Goal: Task Accomplishment & Management: Use online tool/utility

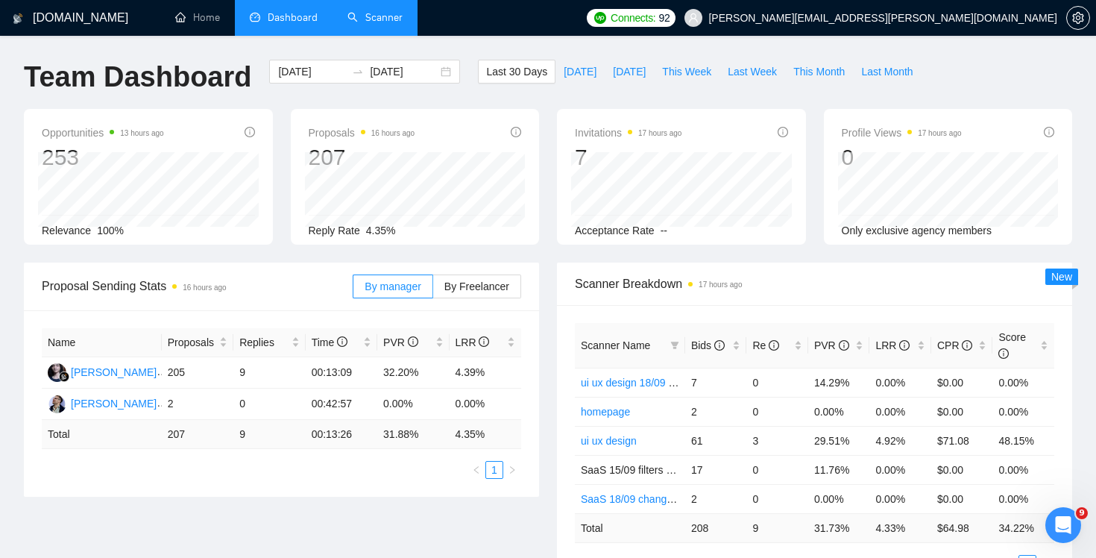
click at [386, 19] on link "Scanner" at bounding box center [375, 17] width 55 height 13
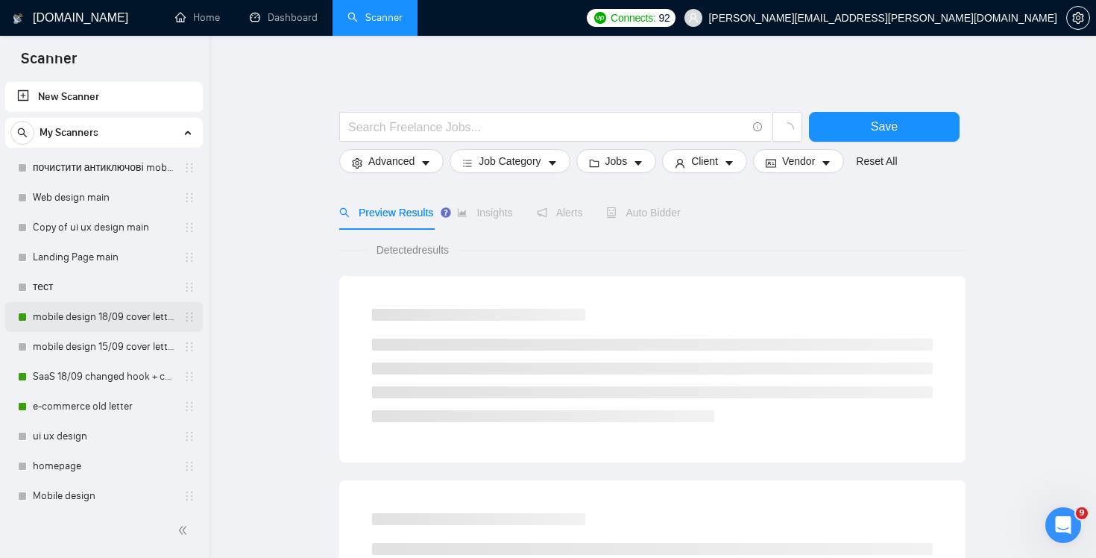
click at [106, 319] on link "mobile design 18/09 cover letter another first part" at bounding box center [104, 317] width 142 height 30
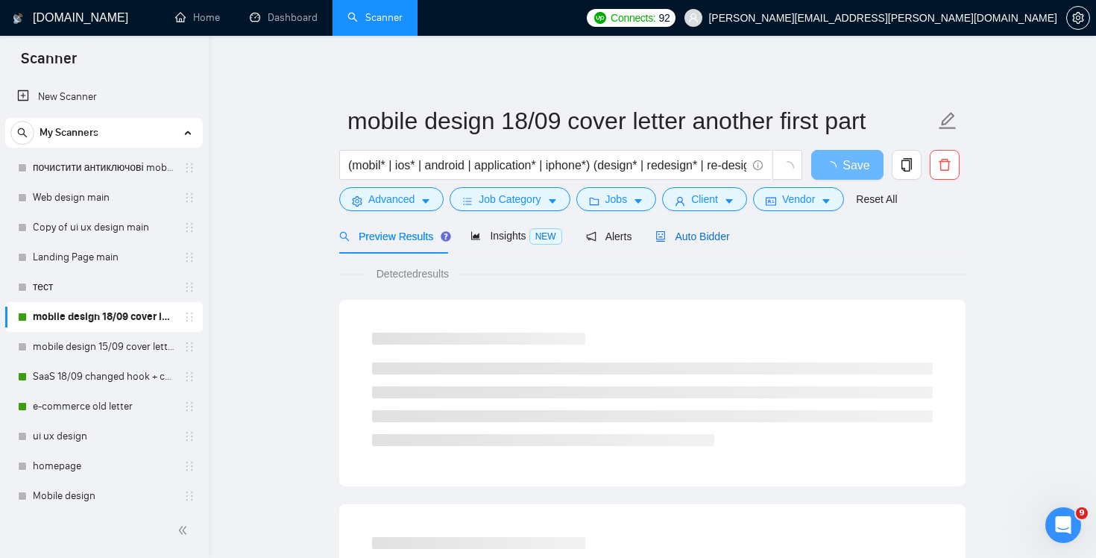
click at [680, 243] on div "Auto Bidder" at bounding box center [693, 236] width 74 height 16
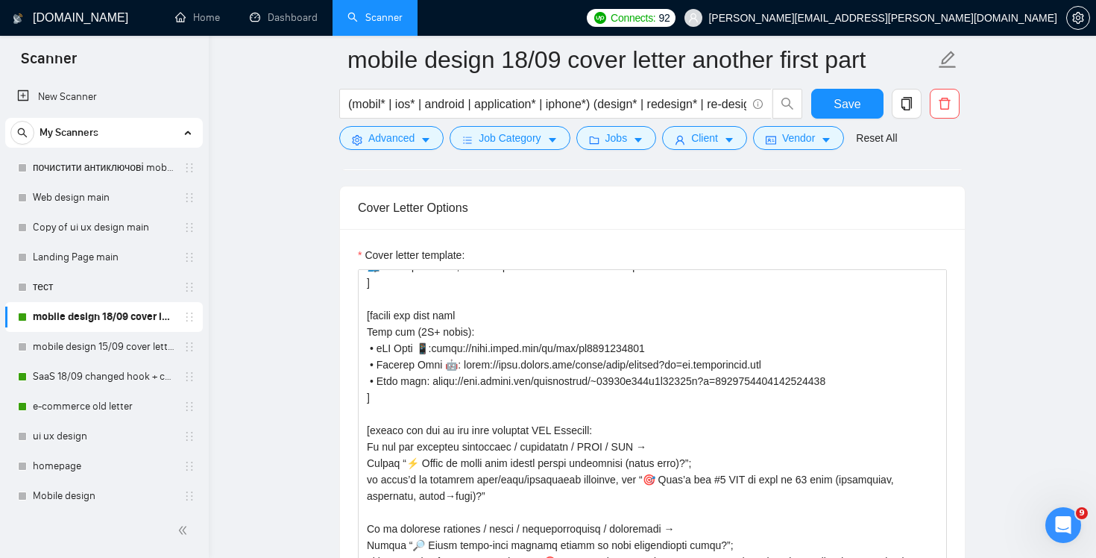
scroll to position [237, 0]
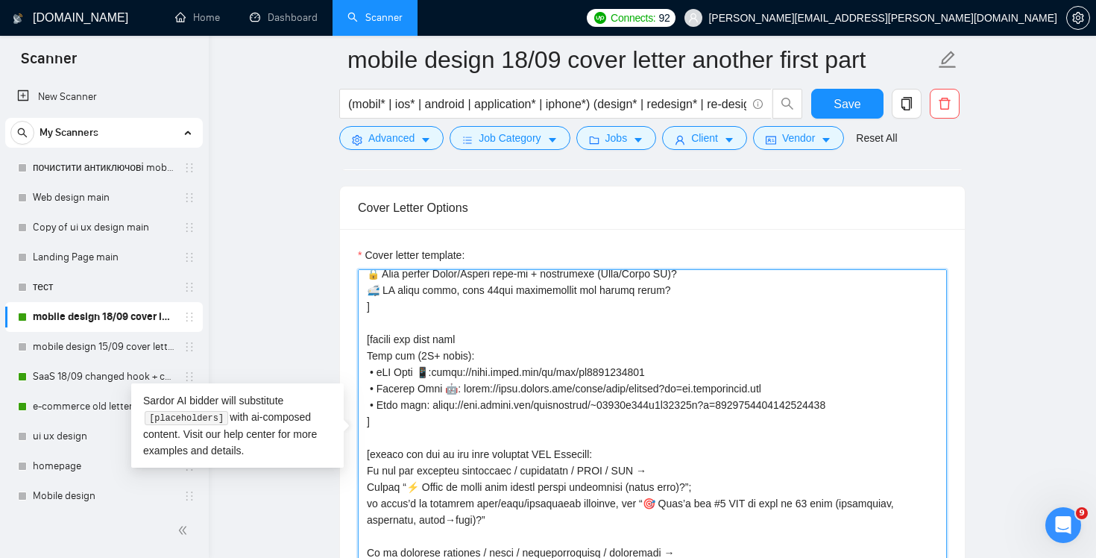
drag, startPoint x: 891, startPoint y: 404, endPoint x: 333, endPoint y: 357, distance: 559.1
click at [333, 357] on main "mobile design 18/09 cover letter another first part (mobil* | ios* | android | …" at bounding box center [653, 487] width 840 height 4024
click at [712, 359] on textarea "Cover letter template:" at bounding box center [652, 437] width 589 height 336
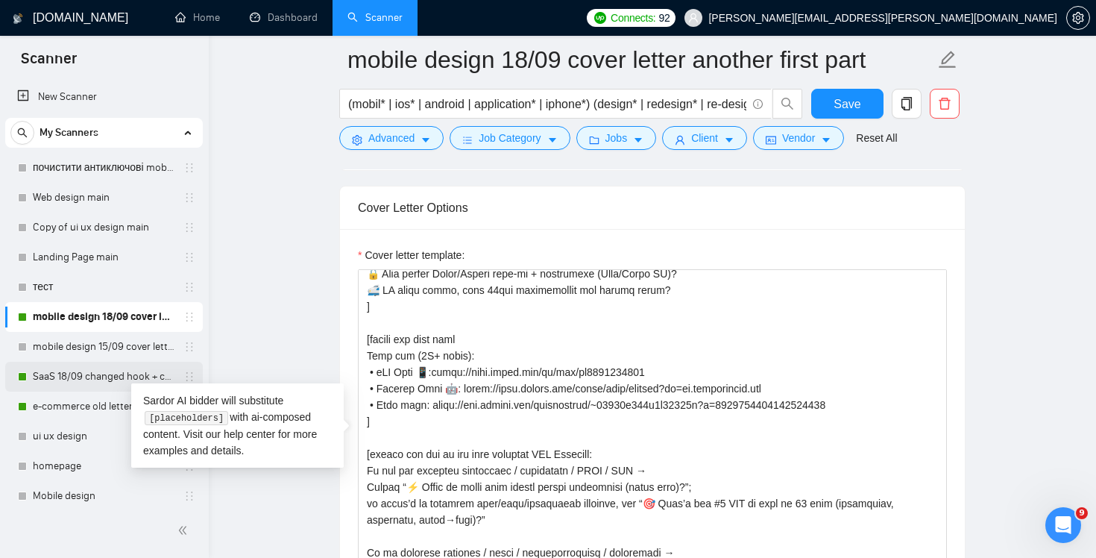
click at [51, 377] on link "SaaS 18/09 changed hook + case + final question" at bounding box center [104, 377] width 142 height 30
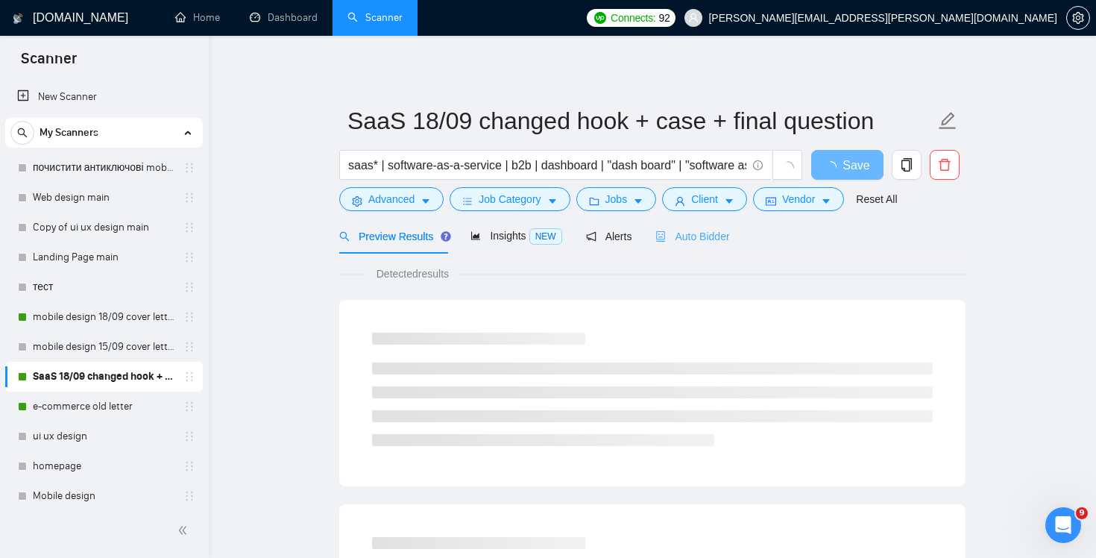
click at [703, 223] on div "Auto Bidder" at bounding box center [693, 236] width 74 height 35
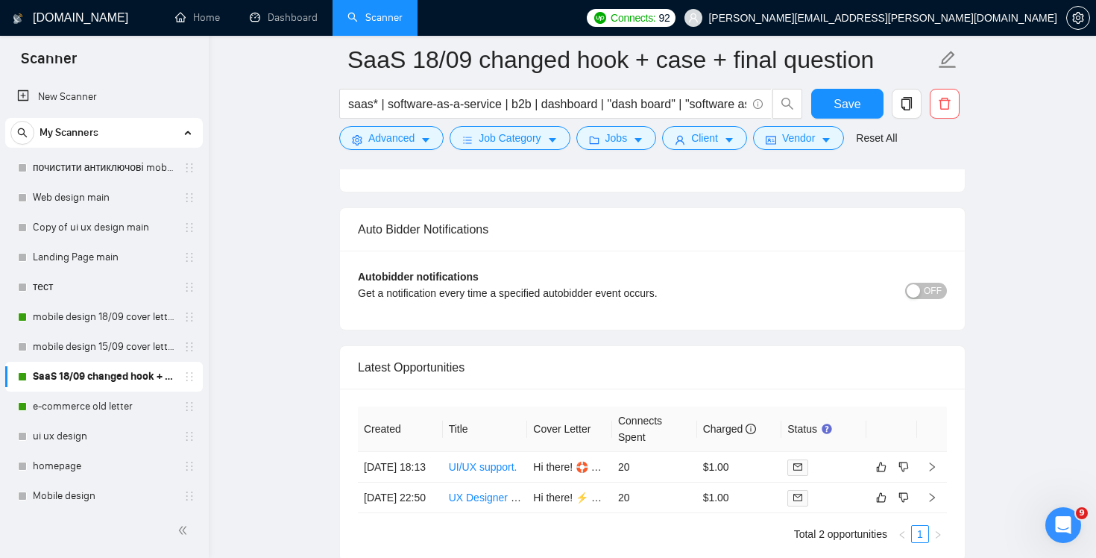
scroll to position [3710, 0]
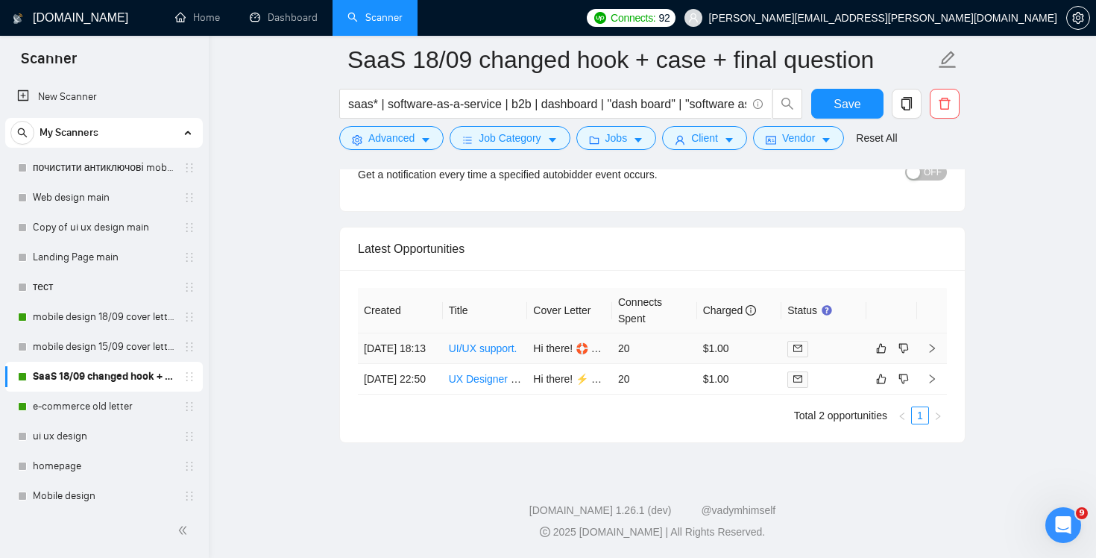
click at [667, 339] on td "20" at bounding box center [654, 348] width 85 height 31
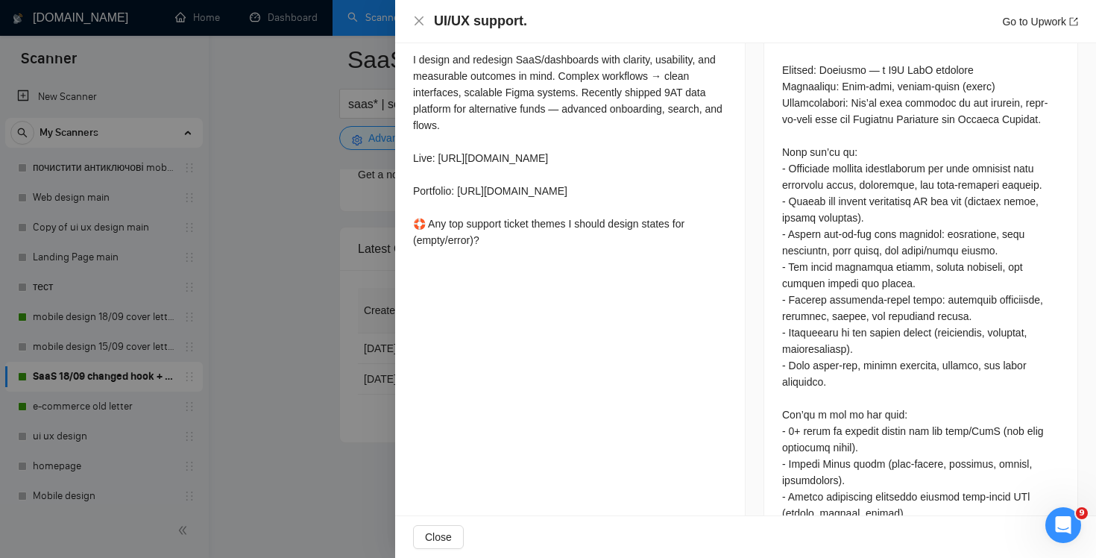
scroll to position [477, 0]
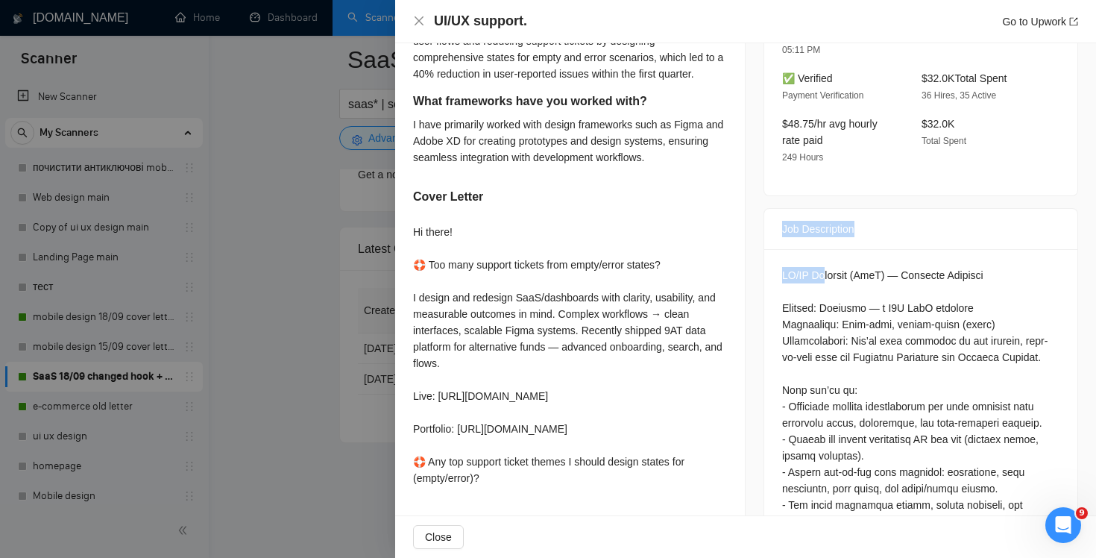
drag, startPoint x: 781, startPoint y: 189, endPoint x: 826, endPoint y: 232, distance: 62.8
click at [827, 234] on div "Job Description Questions: Describe your recent experience with similar project…" at bounding box center [921, 547] width 315 height 679
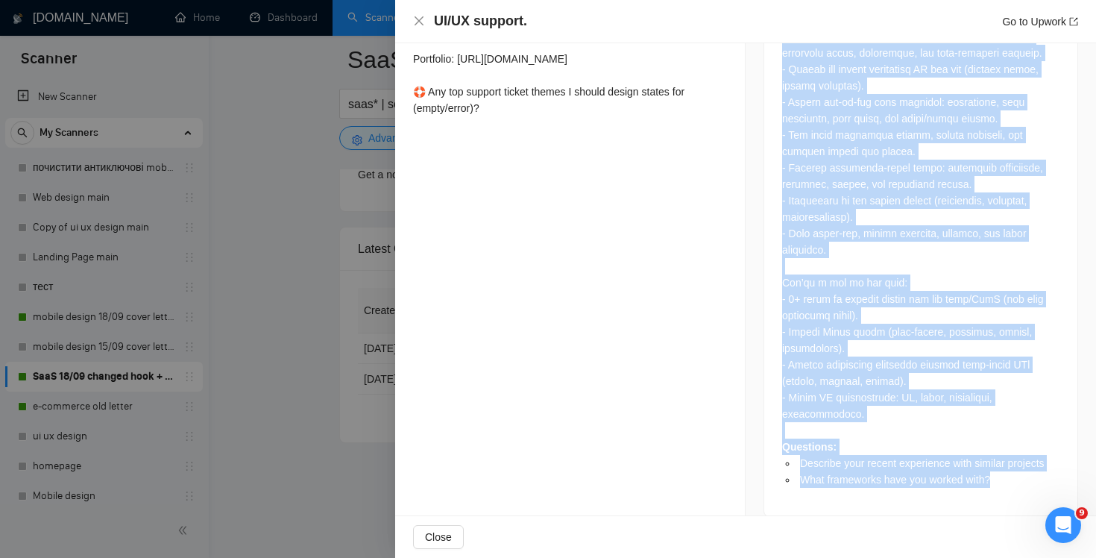
click at [1011, 471] on li "What frameworks have you worked with?" at bounding box center [928, 479] width 263 height 16
copy div "Job Description UI/UX Designer (SaaS) — Optimuse Platform Project: Optimuse — a…"
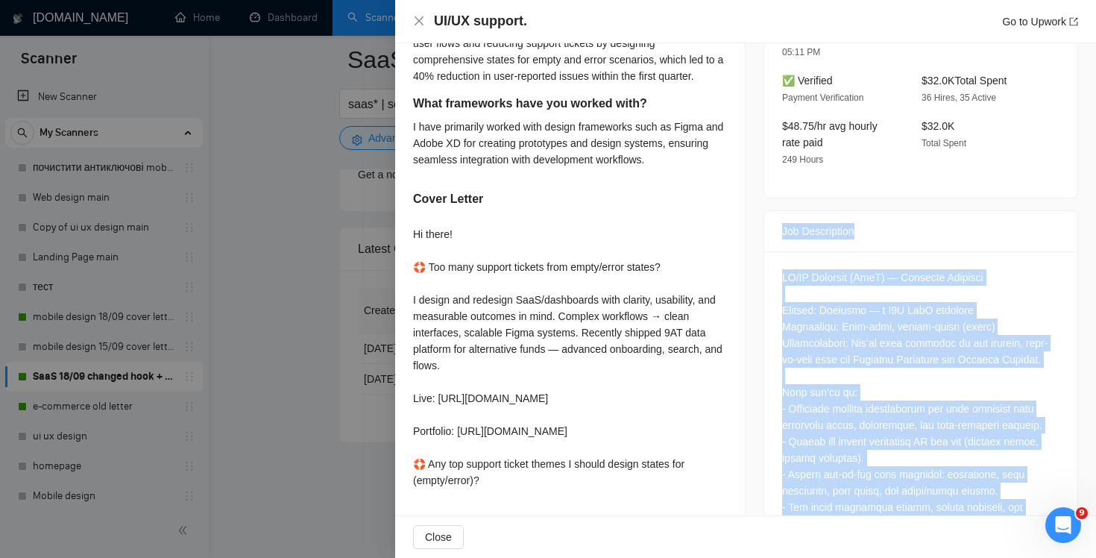
scroll to position [491, 0]
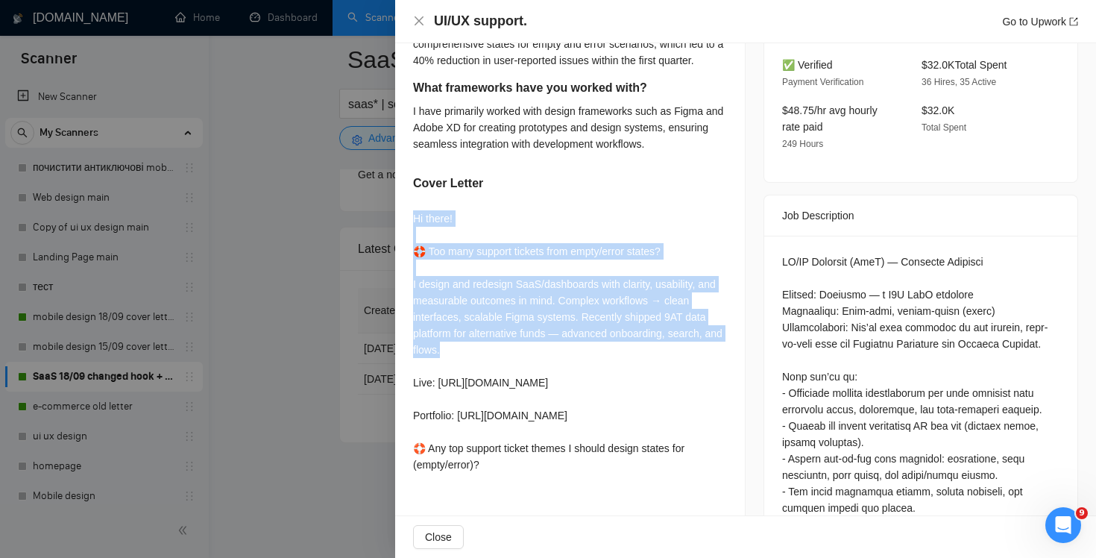
drag, startPoint x: 412, startPoint y: 229, endPoint x: 535, endPoint y: 374, distance: 189.5
click at [535, 374] on div "Hi there! 🛟 Too many support tickets from empty/error states? I design and rede…" at bounding box center [570, 341] width 314 height 263
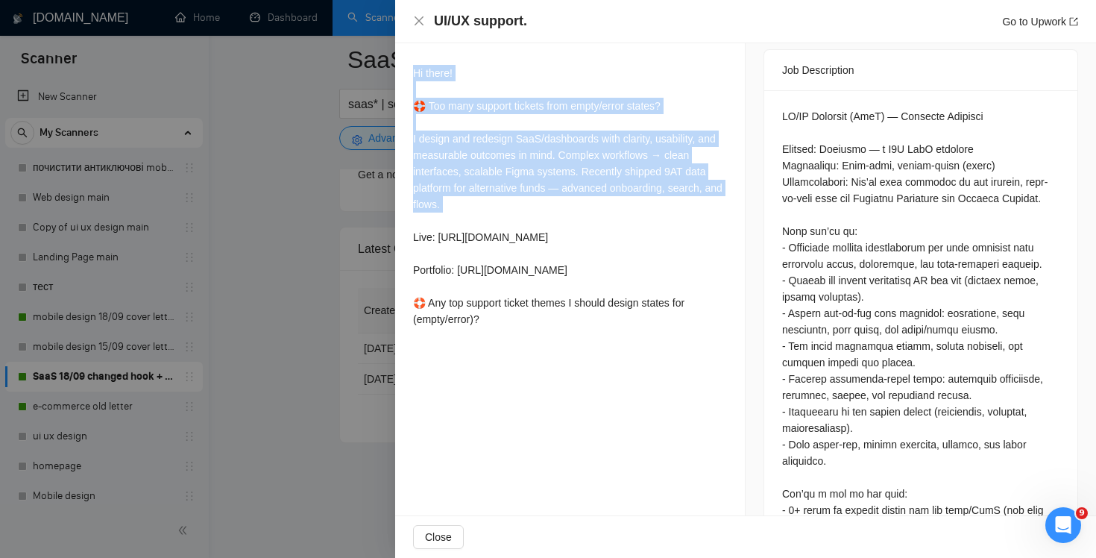
scroll to position [635, 0]
click at [526, 329] on div "Hi there! 🛟 Too many support tickets from empty/error states? I design and rede…" at bounding box center [570, 197] width 314 height 263
copy div "Hi there! 🛟 Too many support tickets from empty/error states? I design and rede…"
click at [413, 15] on icon "close" at bounding box center [419, 21] width 12 height 12
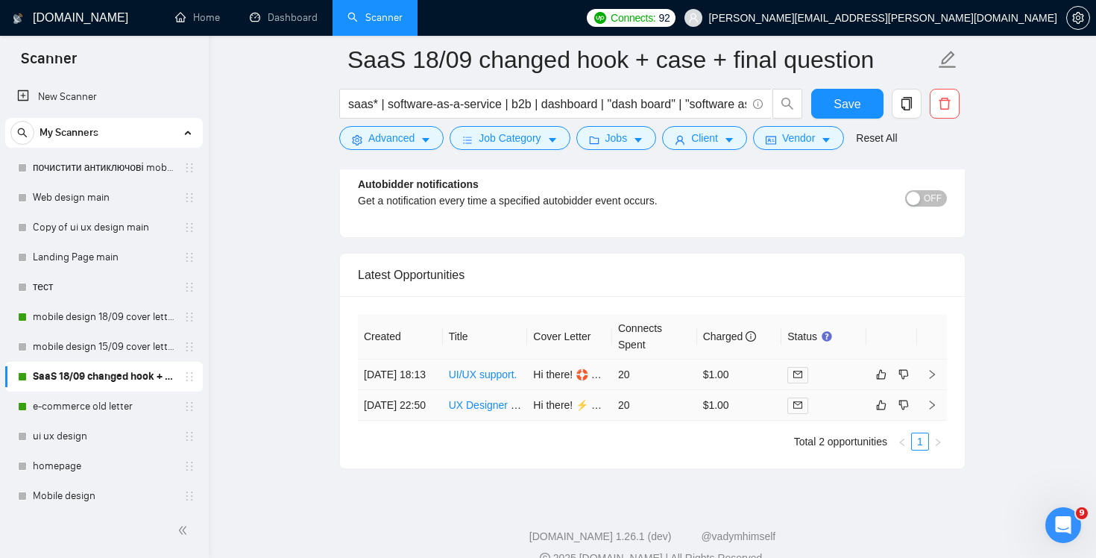
scroll to position [3710, 0]
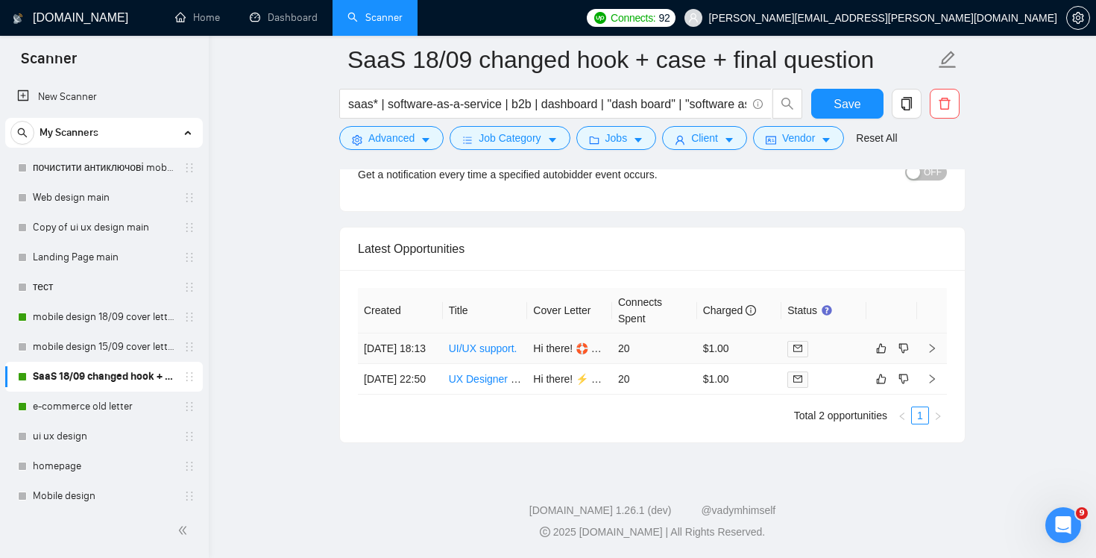
click at [678, 333] on td "20" at bounding box center [654, 348] width 85 height 31
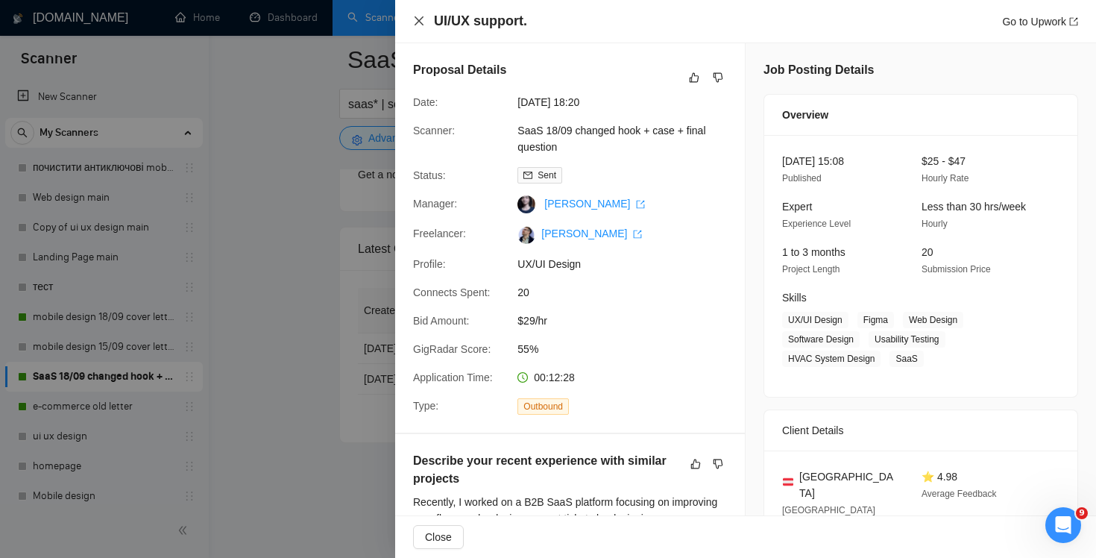
click at [418, 24] on icon "close" at bounding box center [419, 21] width 12 height 12
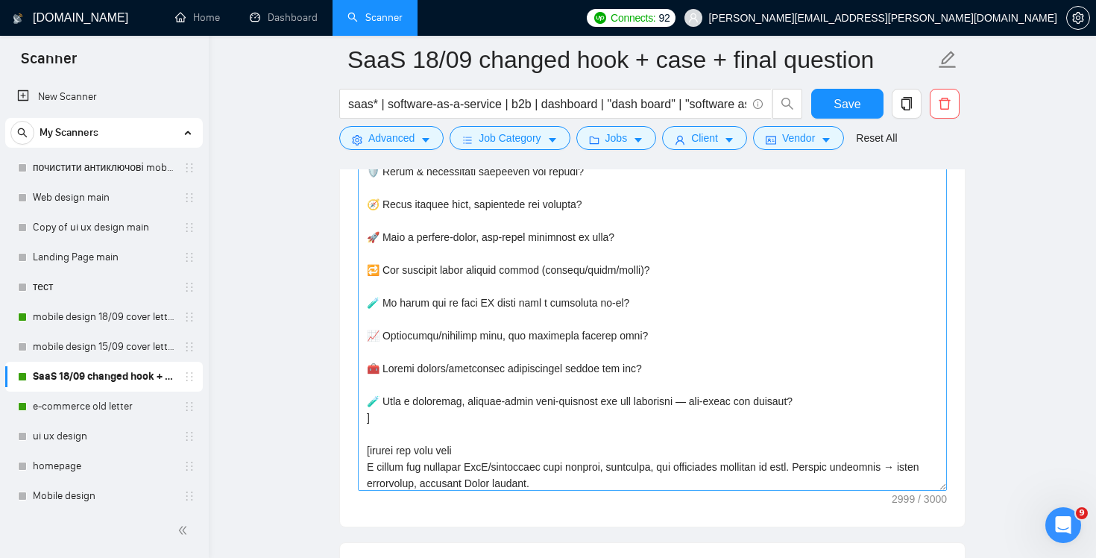
scroll to position [424, 0]
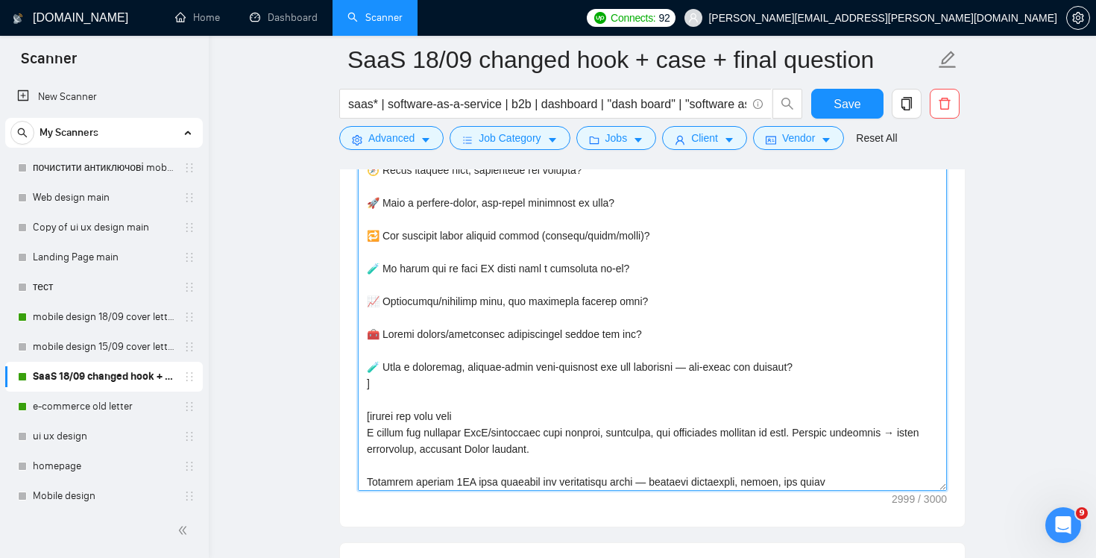
click at [821, 372] on textarea "Cover letter template:" at bounding box center [652, 323] width 589 height 336
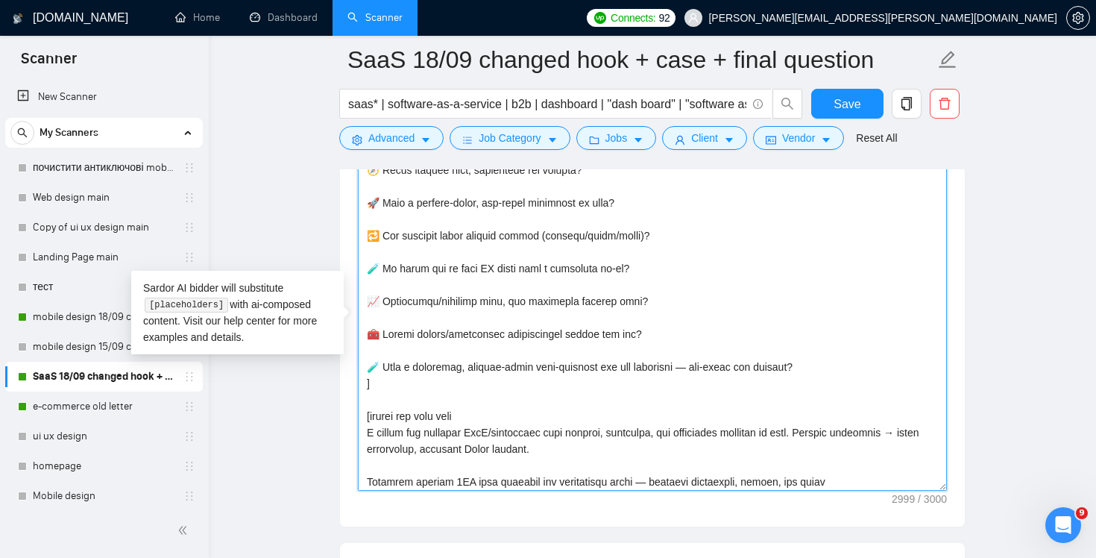
drag, startPoint x: 669, startPoint y: 235, endPoint x: 313, endPoint y: 242, distance: 356.6
click at [313, 242] on main "SaaS 18/09 changed hook + case + final question saas* | software-as-a-service |…" at bounding box center [653, 293] width 840 height 4064
paste textarea
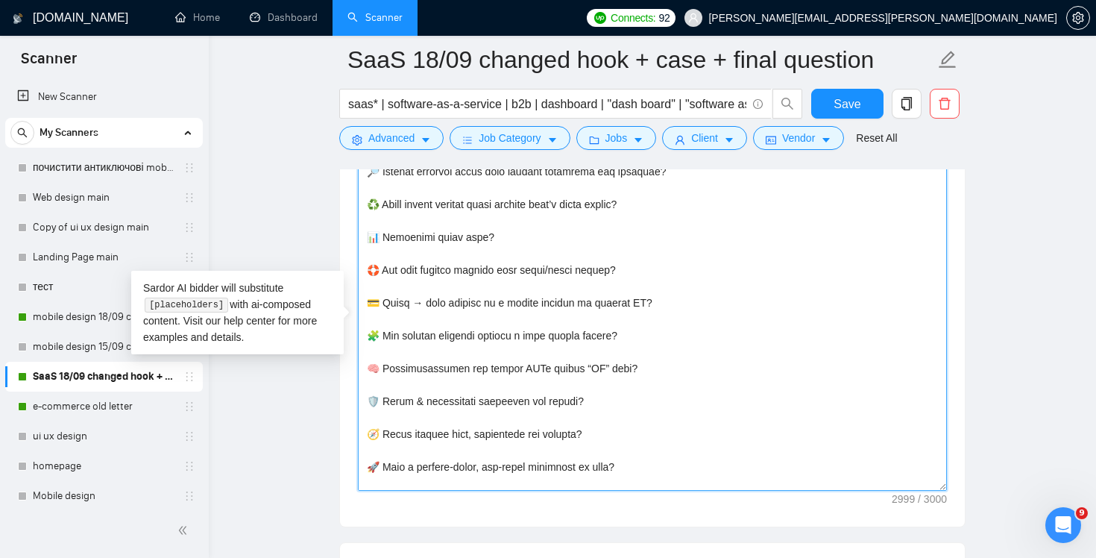
scroll to position [160, 0]
click at [676, 273] on textarea "Cover letter template:" at bounding box center [652, 323] width 589 height 336
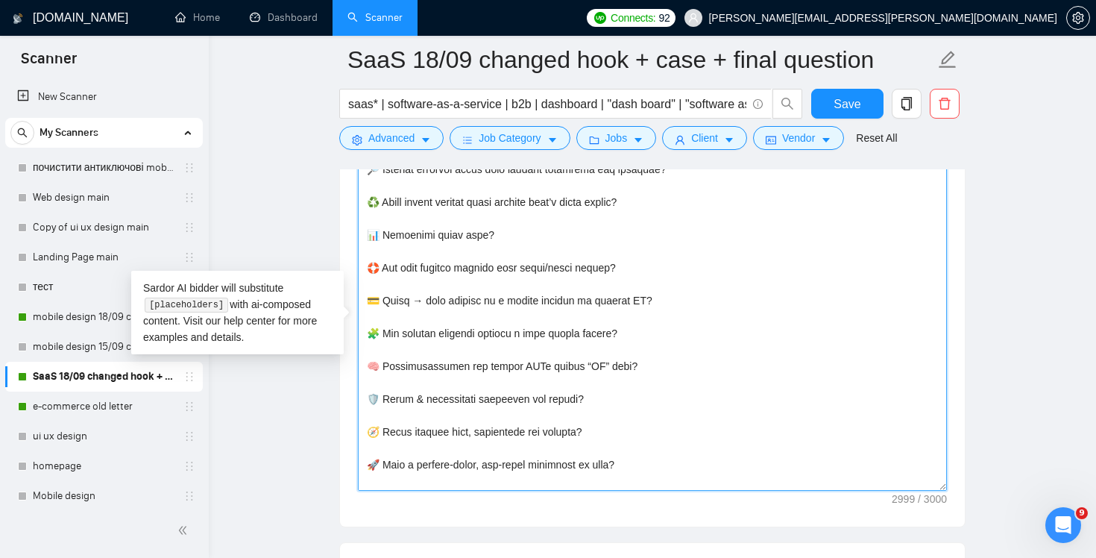
scroll to position [175, 0]
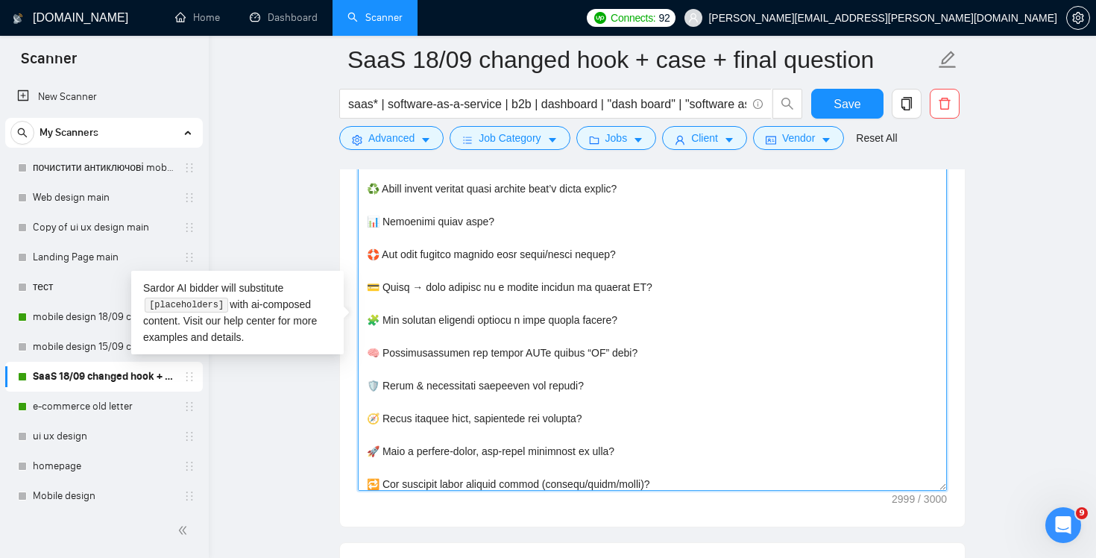
click at [627, 413] on textarea "Cover letter template:" at bounding box center [652, 323] width 589 height 336
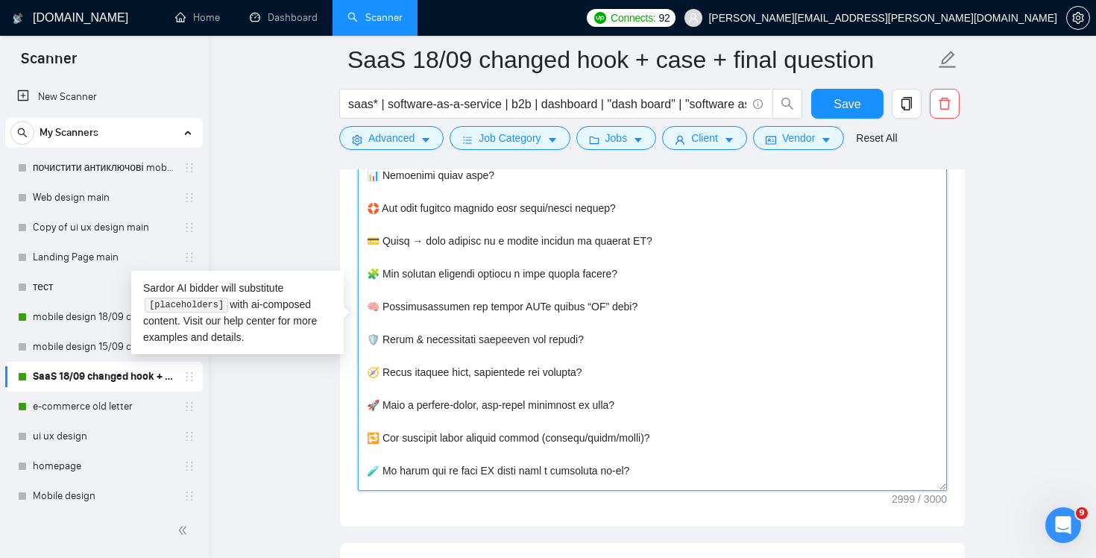
scroll to position [225, 0]
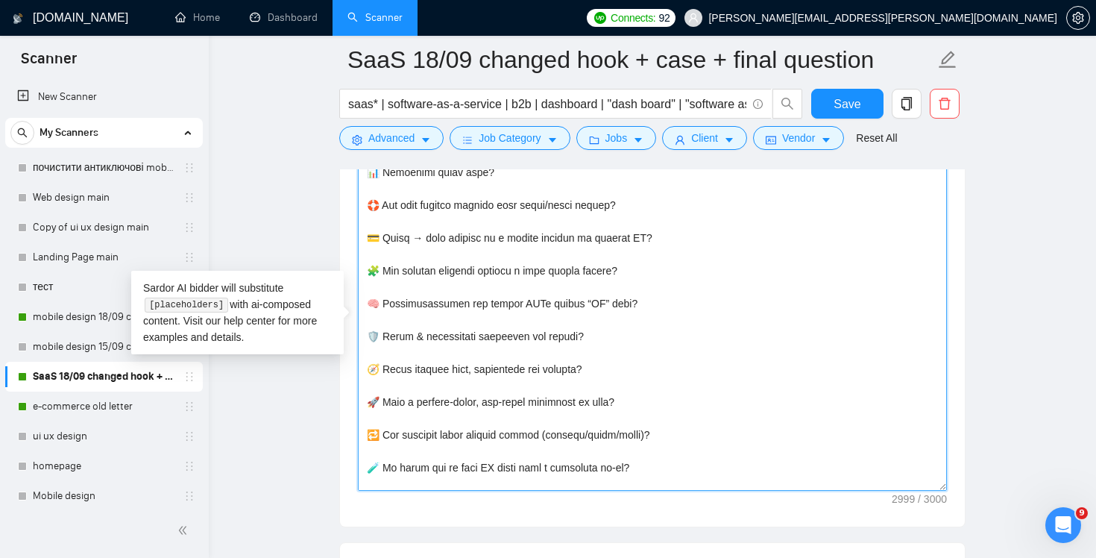
click at [718, 449] on textarea "Cover letter template:" at bounding box center [652, 323] width 589 height 336
click at [718, 436] on textarea "Cover letter template:" at bounding box center [652, 323] width 589 height 336
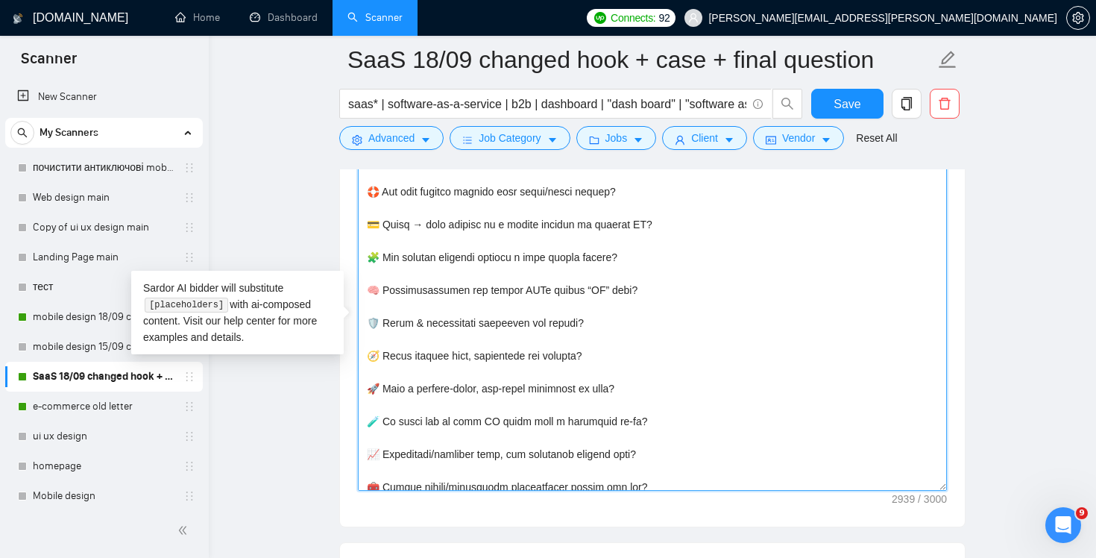
scroll to position [243, 0]
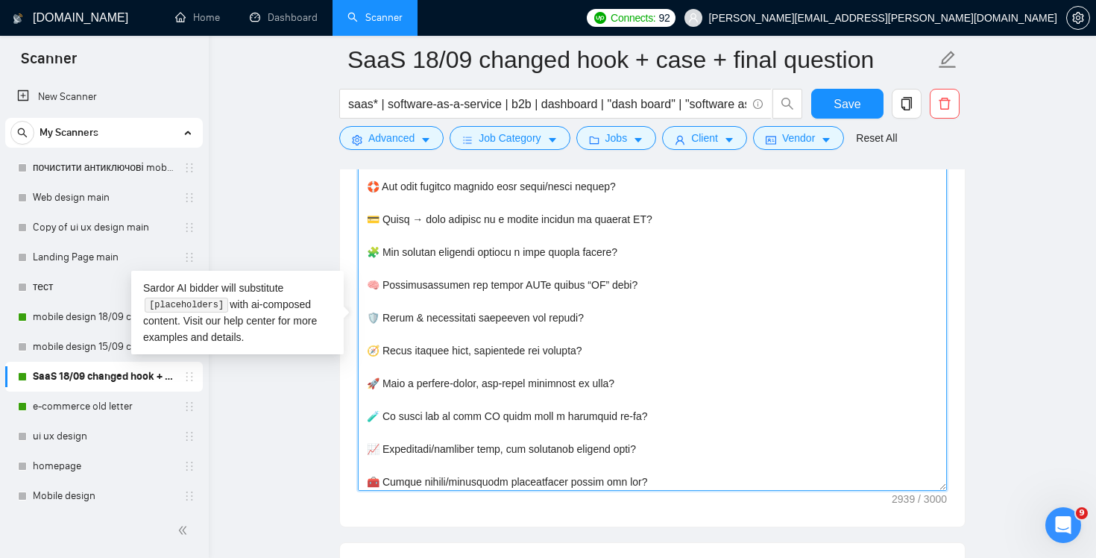
drag, startPoint x: 621, startPoint y: 354, endPoint x: 364, endPoint y: 356, distance: 257.3
click at [364, 356] on textarea "Cover letter template:" at bounding box center [652, 323] width 589 height 336
paste textarea "Which 2–3 core journeys & key tables/filters should we design first this sprint"
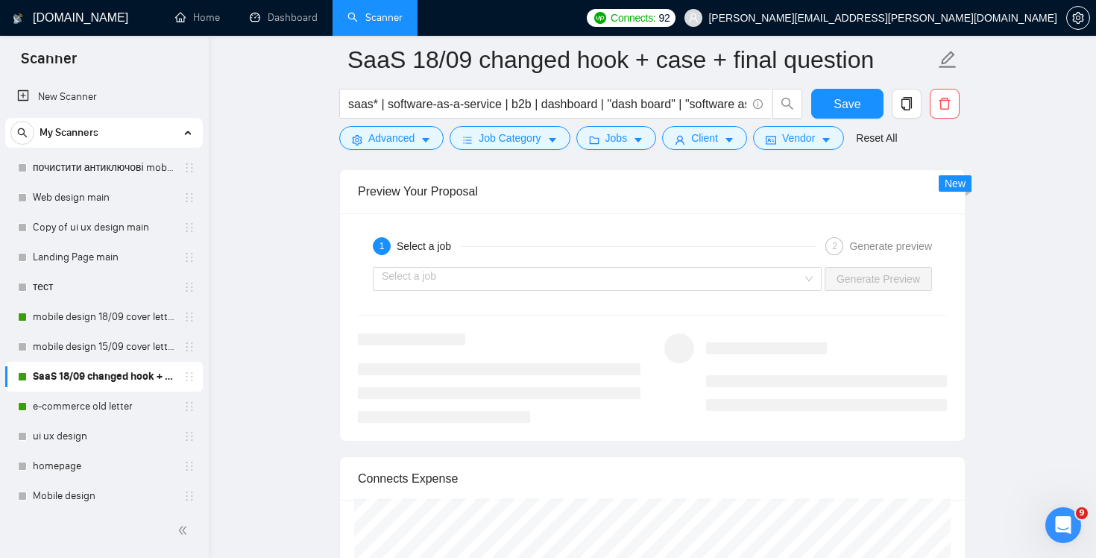
scroll to position [2712, 0]
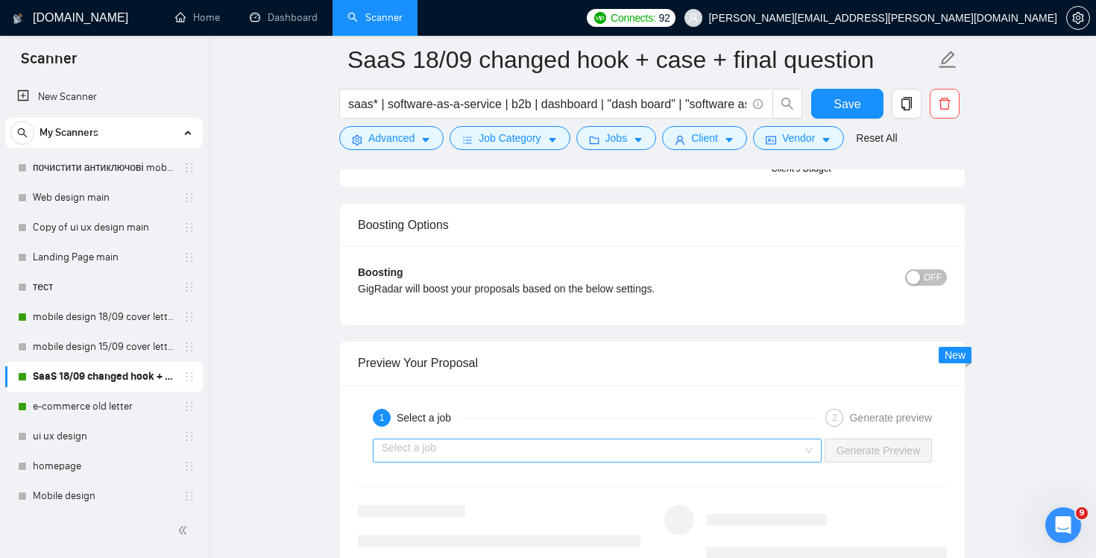
click at [713, 454] on input "search" at bounding box center [592, 450] width 421 height 22
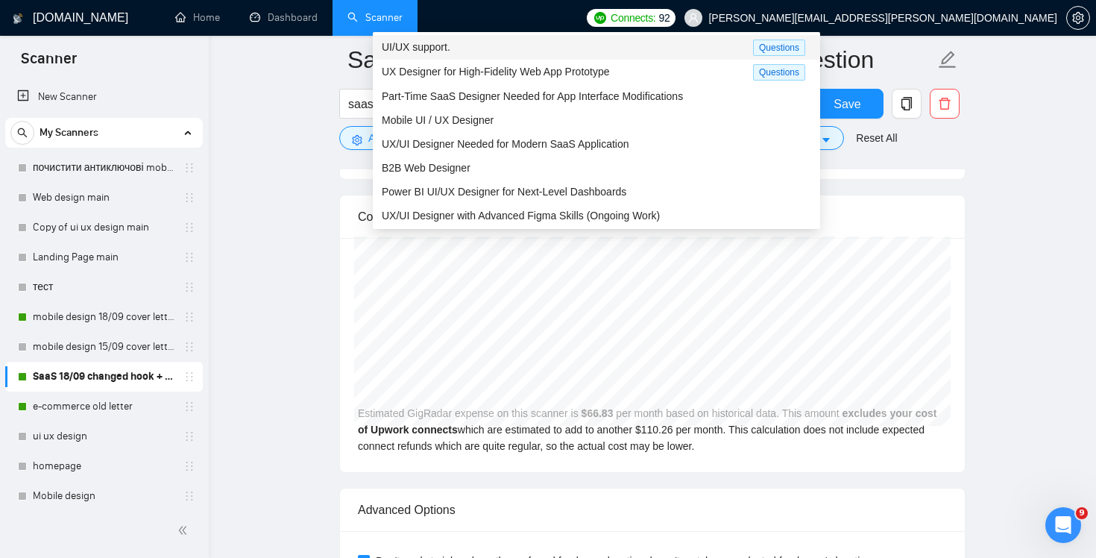
scroll to position [2930, 0]
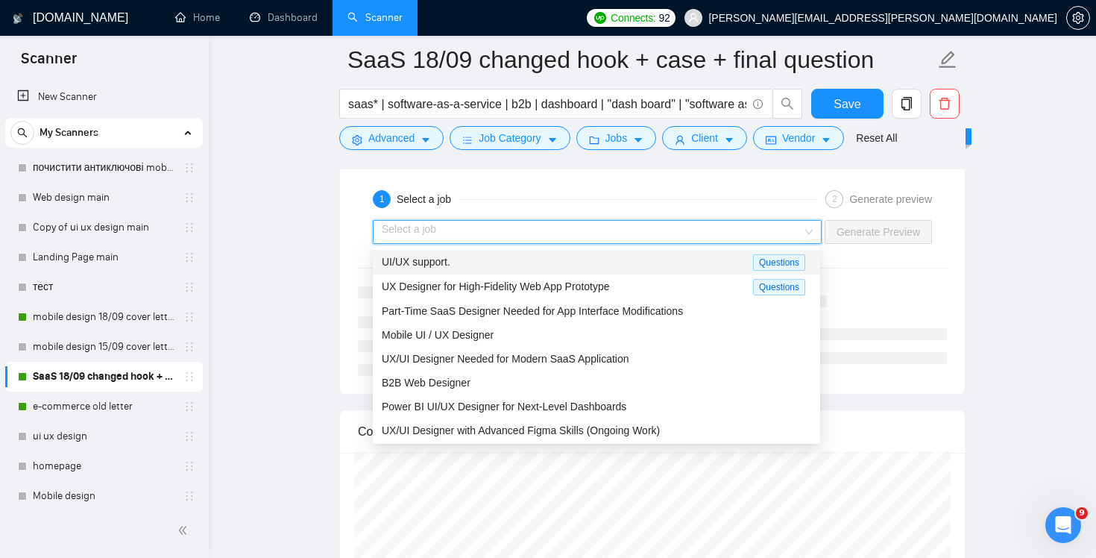
click at [564, 260] on div "UI/UX support." at bounding box center [567, 262] width 371 height 17
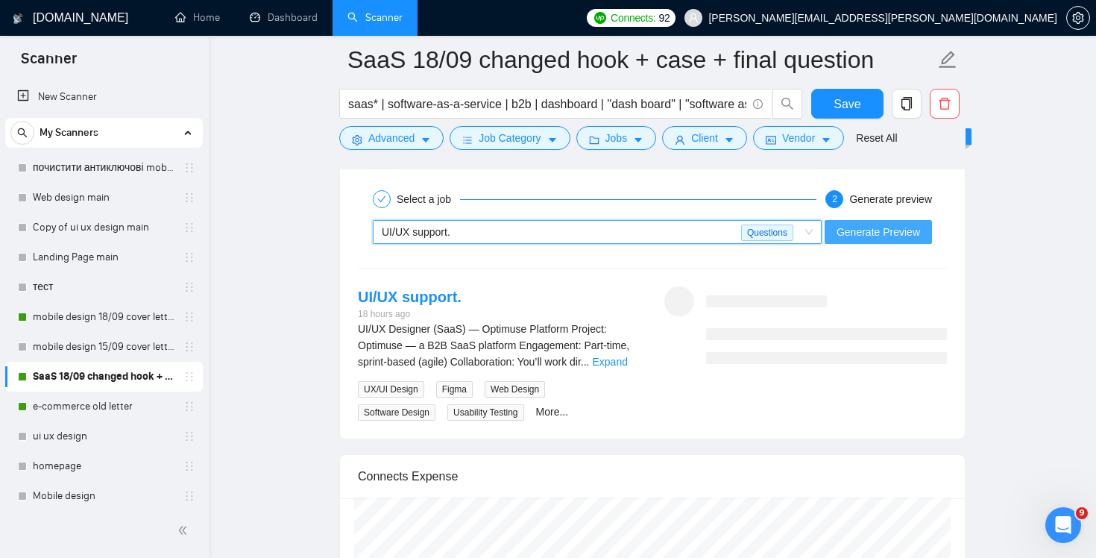
click at [908, 230] on span "Generate Preview" at bounding box center [879, 232] width 84 height 16
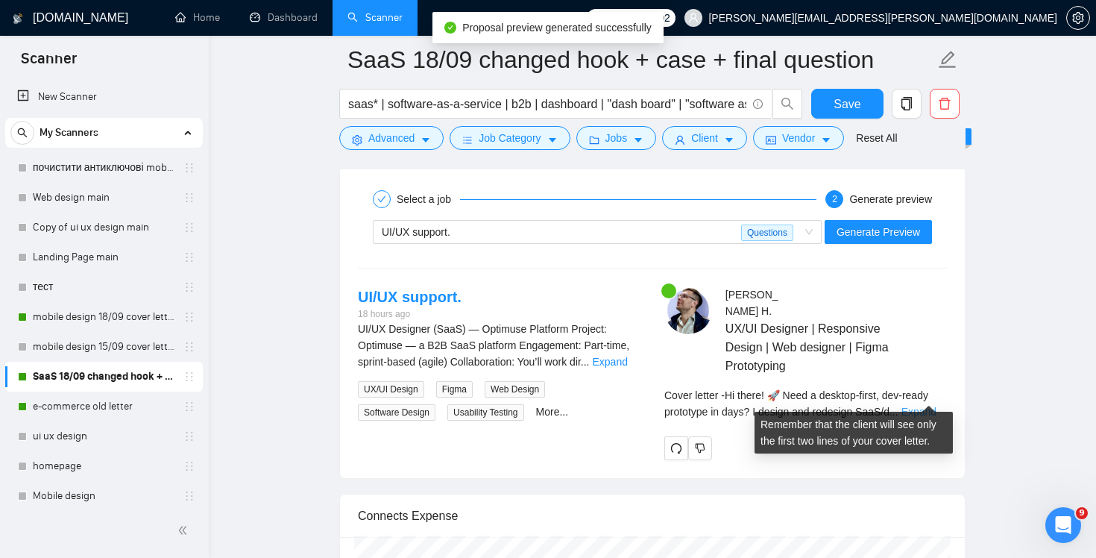
click at [932, 406] on link "Expand" at bounding box center [919, 412] width 35 height 12
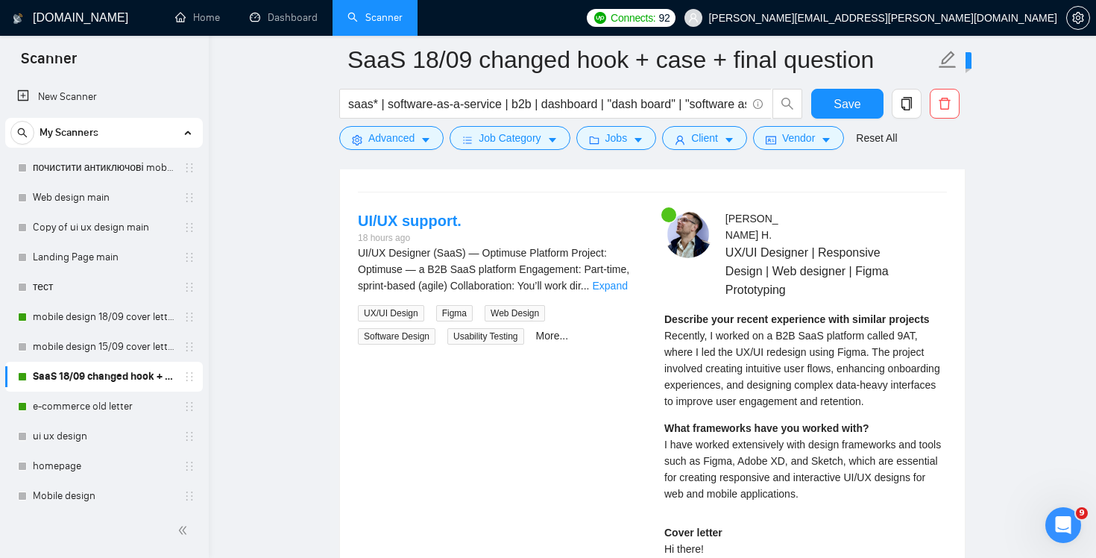
scroll to position [2958, 0]
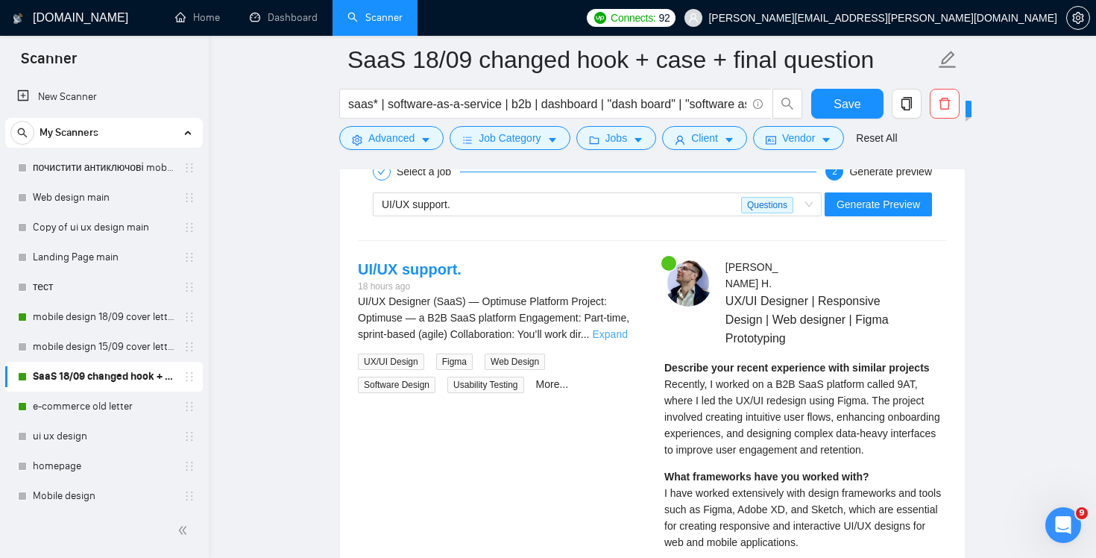
click at [618, 335] on link "Expand" at bounding box center [610, 334] width 35 height 12
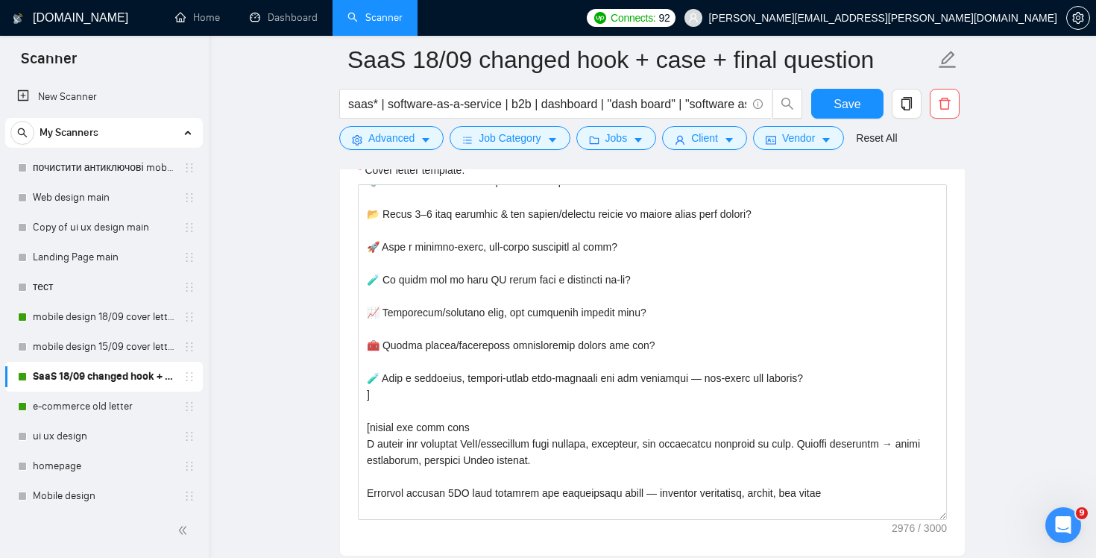
scroll to position [0, 0]
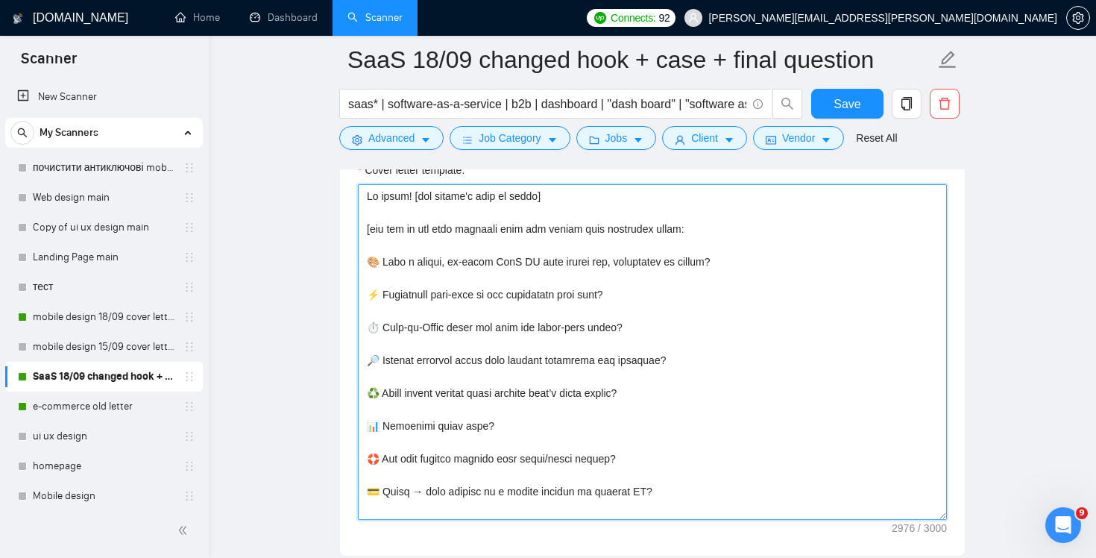
click at [676, 345] on textarea "Cover letter template:" at bounding box center [652, 352] width 589 height 336
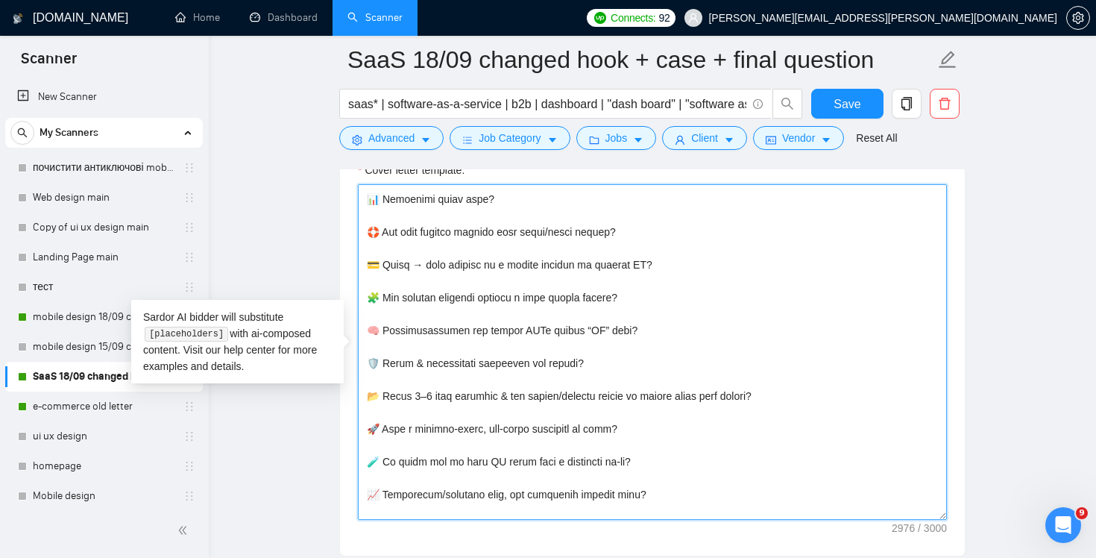
scroll to position [281, 0]
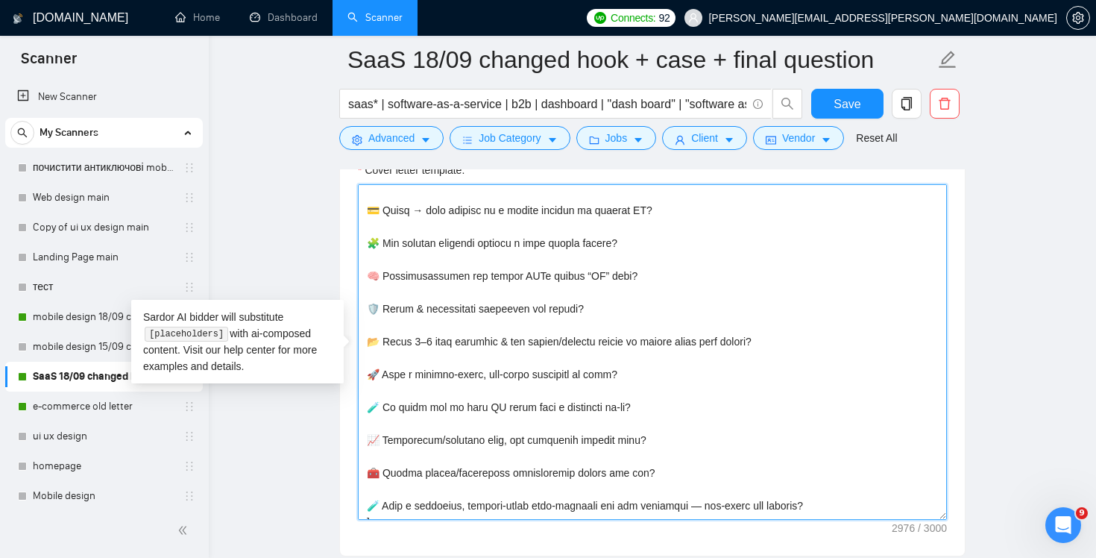
click at [715, 411] on textarea "Cover letter template:" at bounding box center [652, 352] width 589 height 336
drag, startPoint x: 783, startPoint y: 344, endPoint x: 308, endPoint y: 345, distance: 475.1
paste textarea "Need sprint-ready, dev-ready UI for a data-heavy B2B SaaS (tables, filters, sta…"
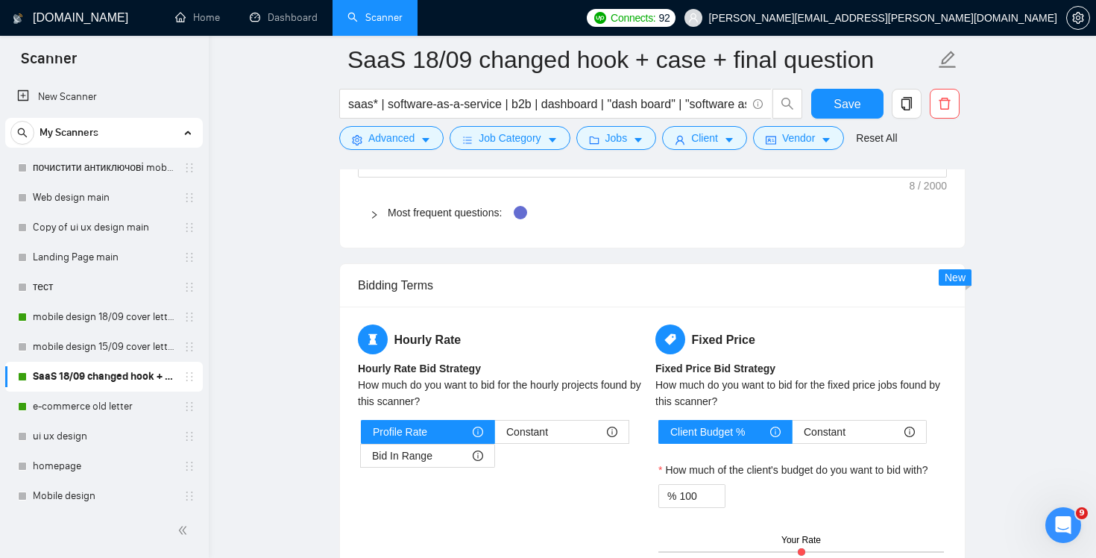
scroll to position [2854, 0]
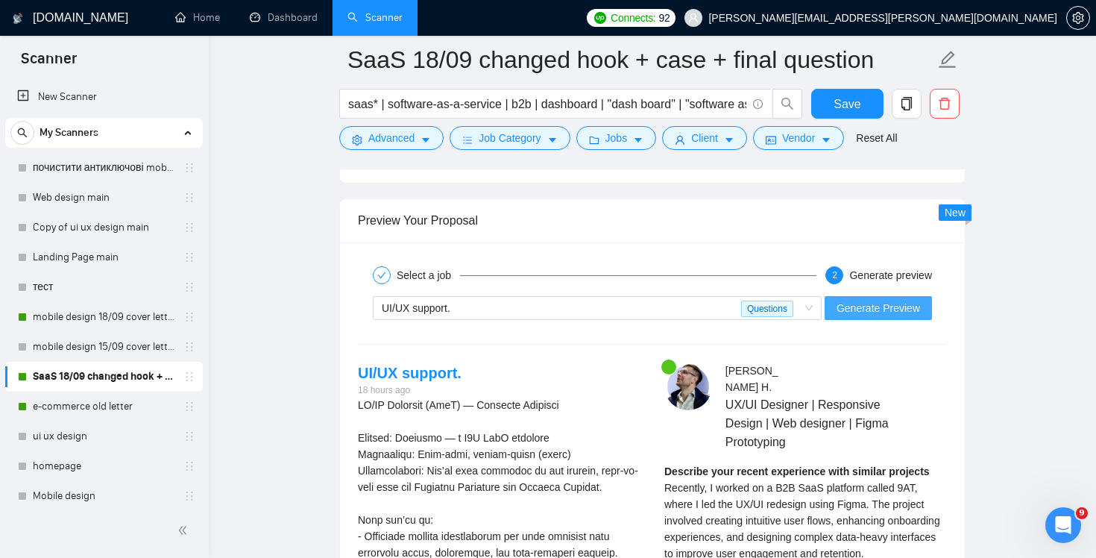
type textarea "Hi there! [use client's name if found] [use one of the most relevant hook and a…"
click at [905, 315] on button "Generate Preview" at bounding box center [878, 308] width 107 height 24
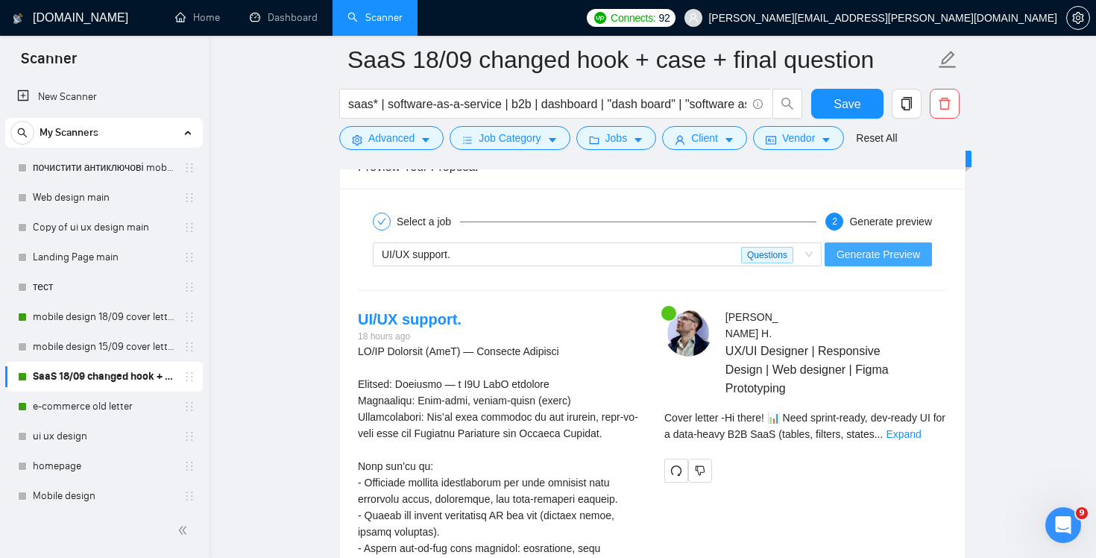
scroll to position [3047, 0]
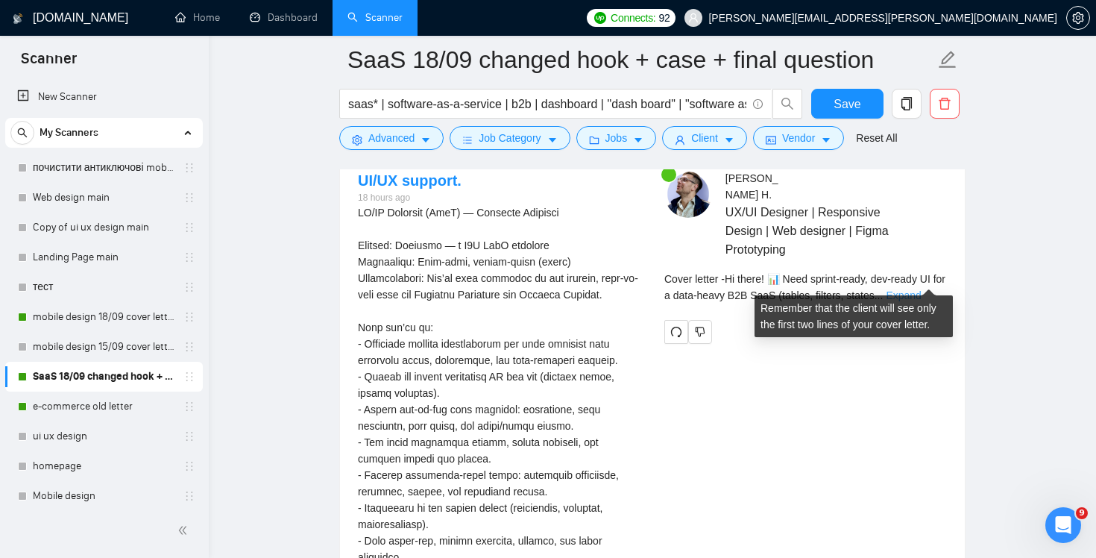
click at [921, 289] on link "Expand" at bounding box center [903, 295] width 35 height 12
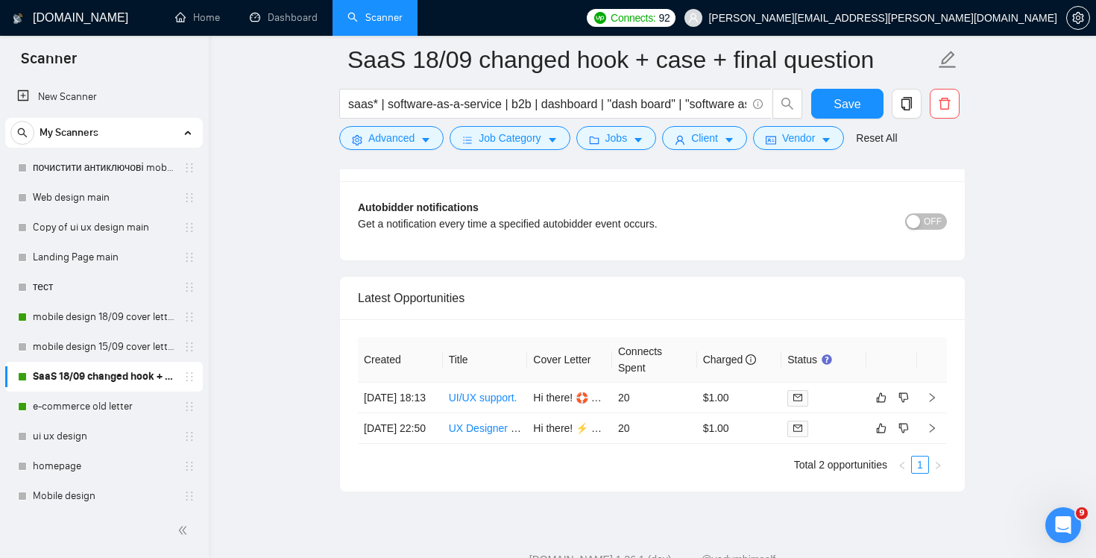
scroll to position [4292, 0]
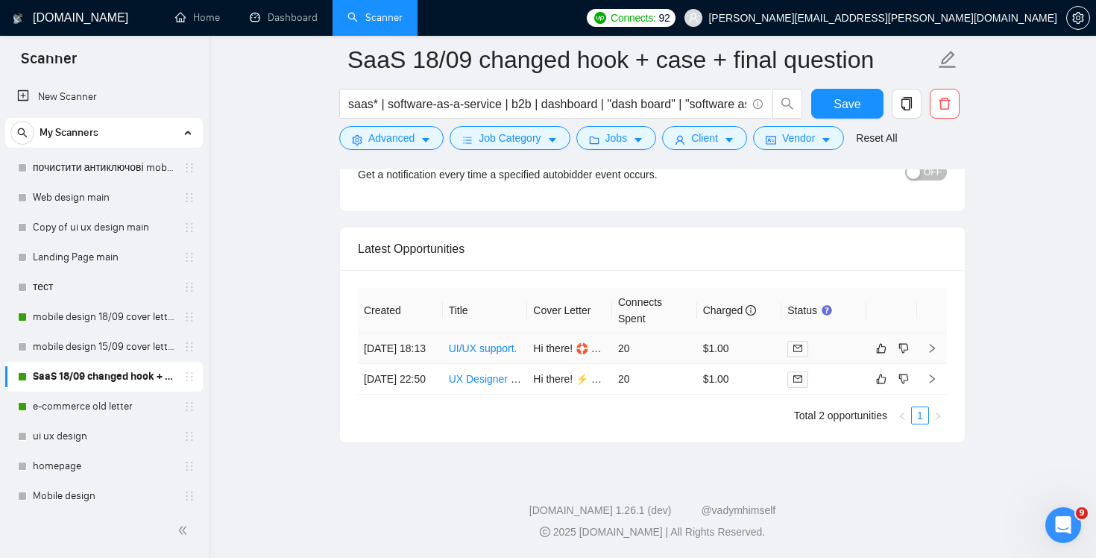
click at [662, 333] on td "20" at bounding box center [654, 348] width 85 height 31
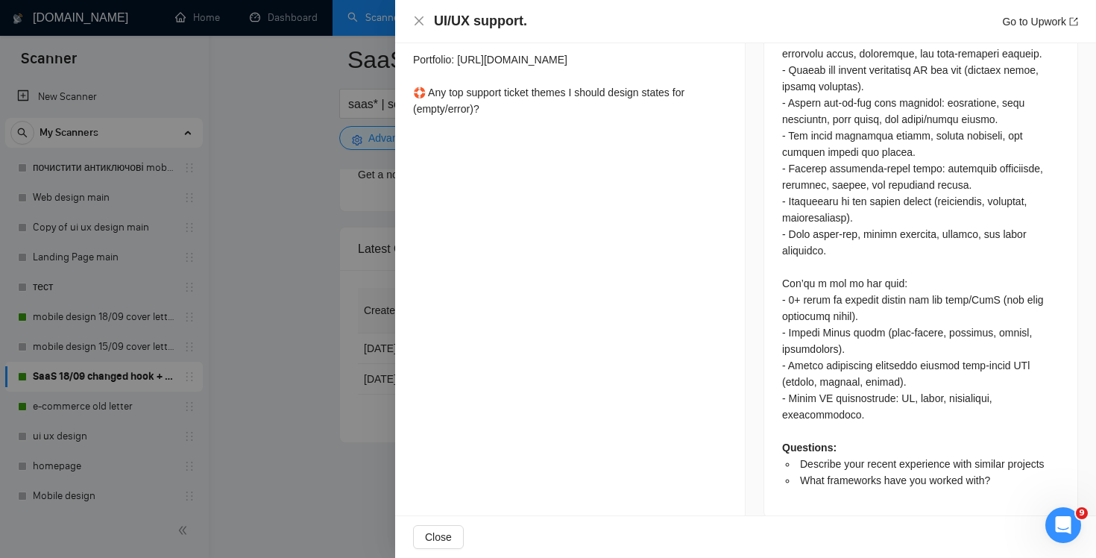
scroll to position [847, 0]
click at [422, 18] on icon "close" at bounding box center [419, 20] width 9 height 9
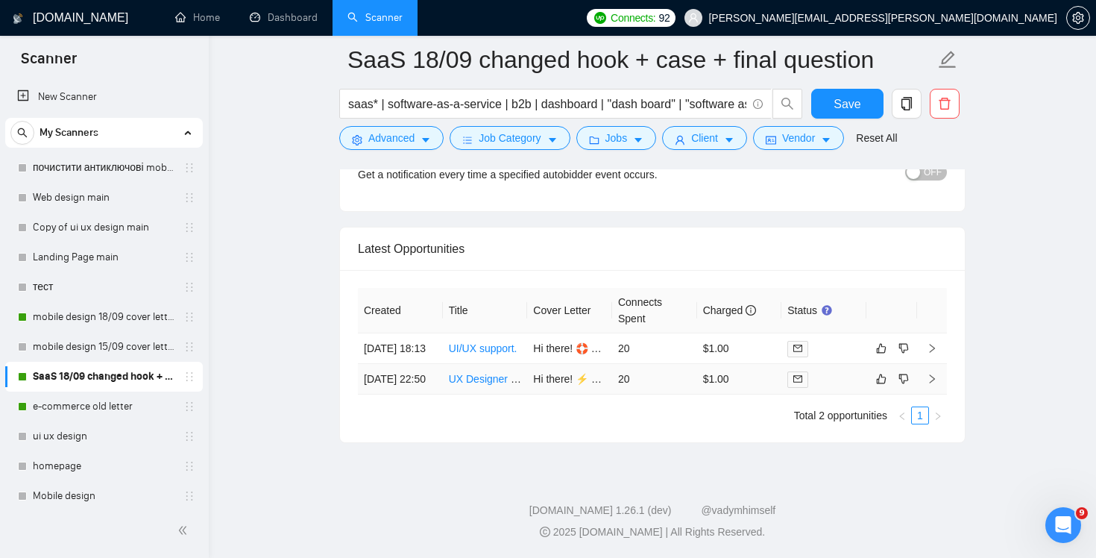
click at [681, 379] on td "20" at bounding box center [654, 379] width 85 height 31
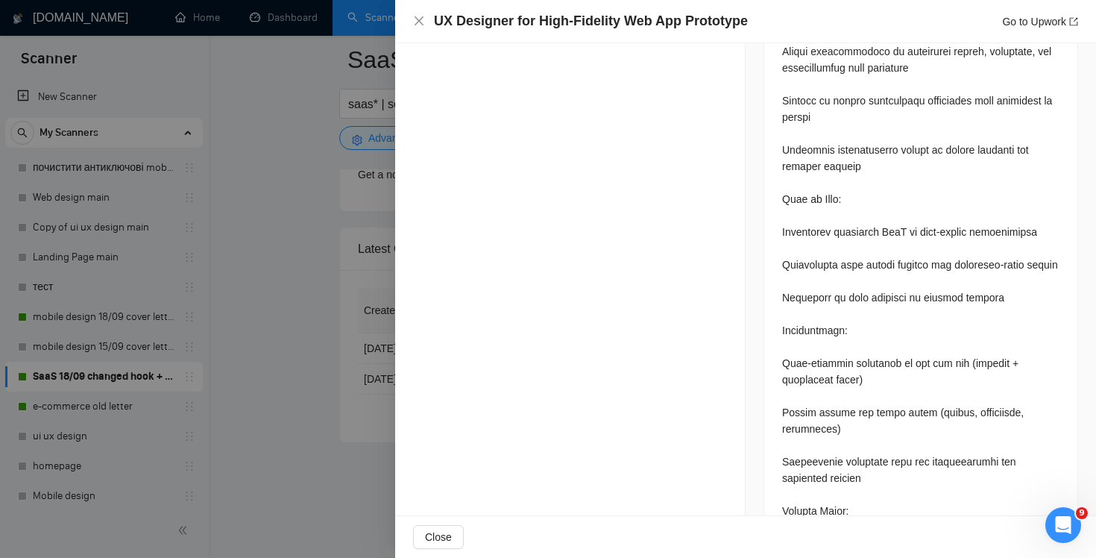
scroll to position [1484, 0]
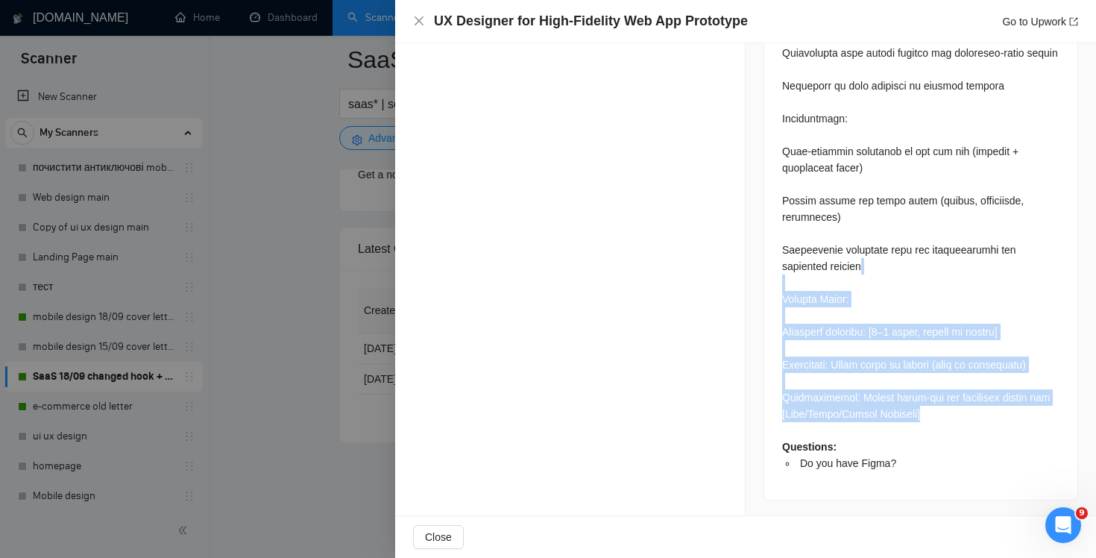
drag, startPoint x: 958, startPoint y: 411, endPoint x: 837, endPoint y: 252, distance: 200.0
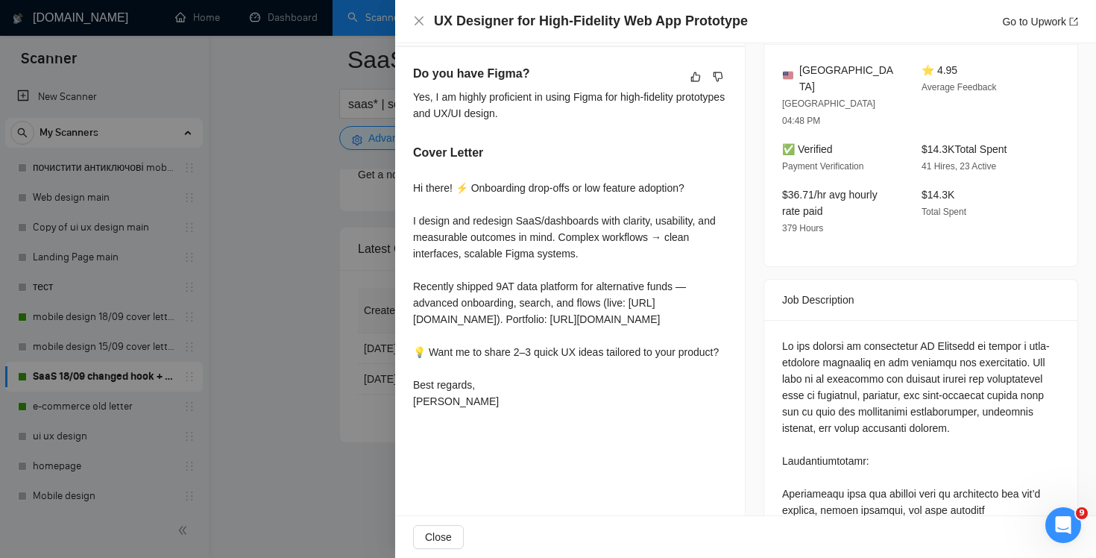
scroll to position [523, 0]
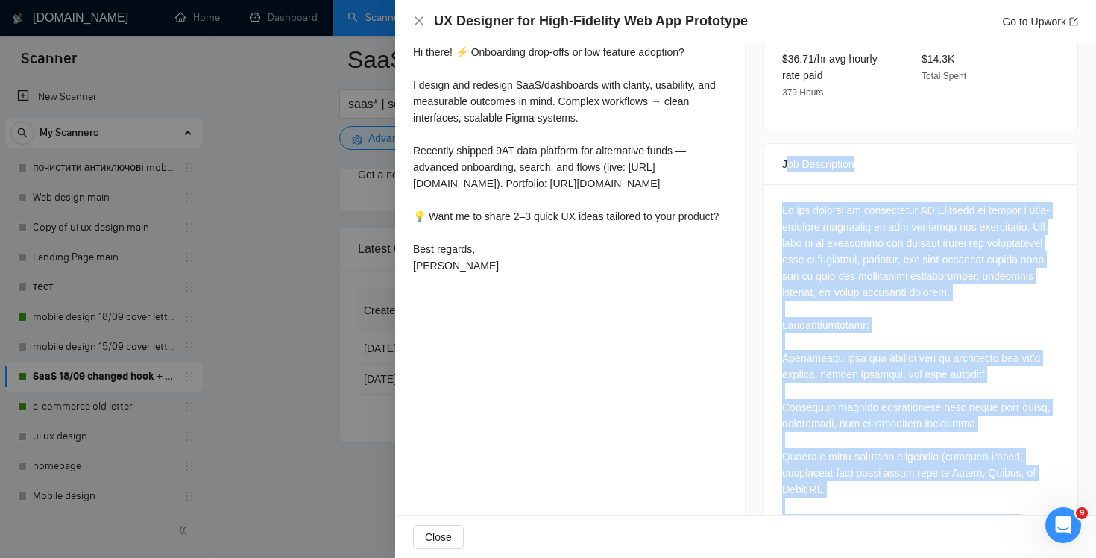
click at [787, 144] on div "Job Description" at bounding box center [920, 164] width 277 height 40
click at [779, 144] on div "Job Description" at bounding box center [921, 164] width 313 height 41
copy div "Job Description We are seeking an experienced UX Designer to design a high-fide…"
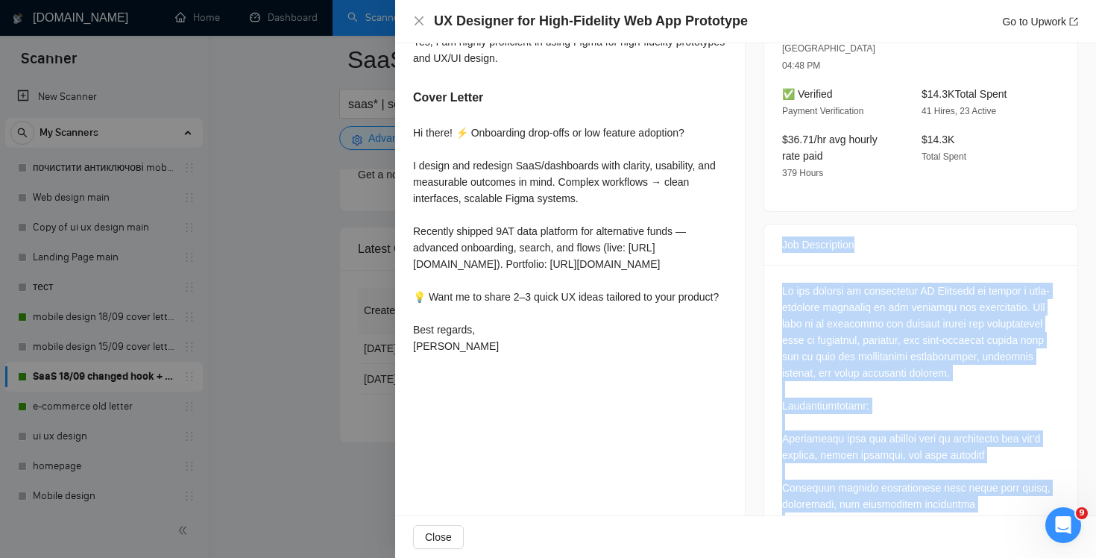
drag, startPoint x: 414, startPoint y: 98, endPoint x: 553, endPoint y: 409, distance: 339.9
click at [553, 378] on div "Do you have Figma? Yes, I am highly proficient in using Figma for high-fidelity…" at bounding box center [570, 185] width 350 height 386
copy div "Cover Letter Hi there! ⚡ Onboarding drop-offs or low feature adoption? I design…"
click at [419, 16] on icon "close" at bounding box center [419, 21] width 12 height 12
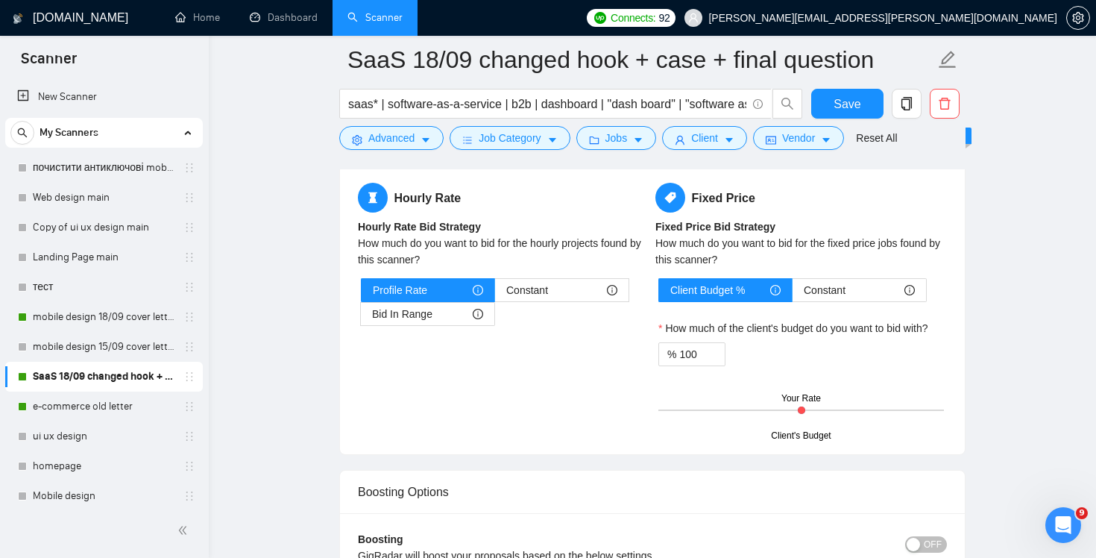
scroll to position [2707, 0]
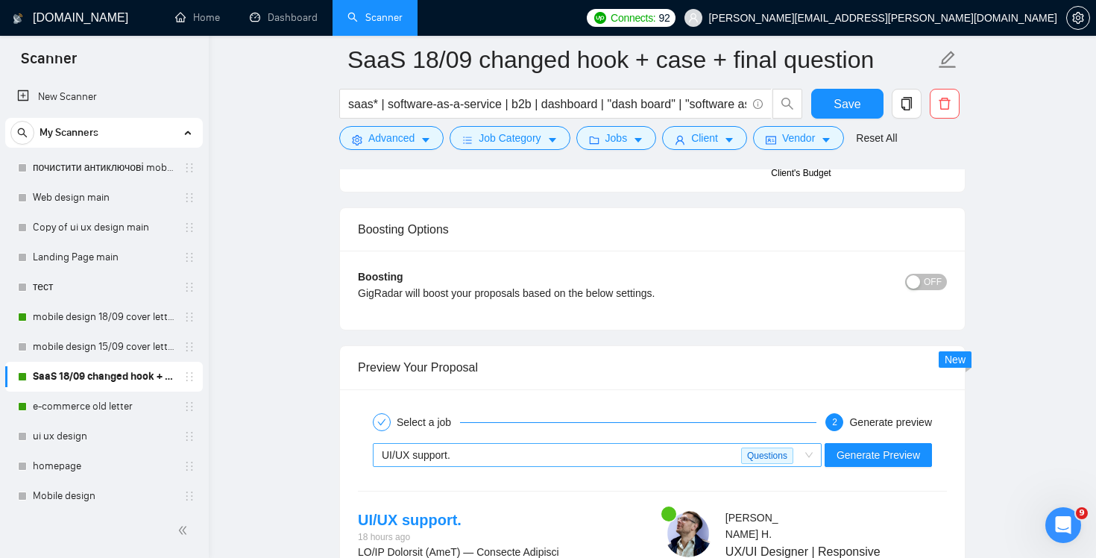
click at [524, 453] on div "UI/UX support." at bounding box center [562, 455] width 360 height 22
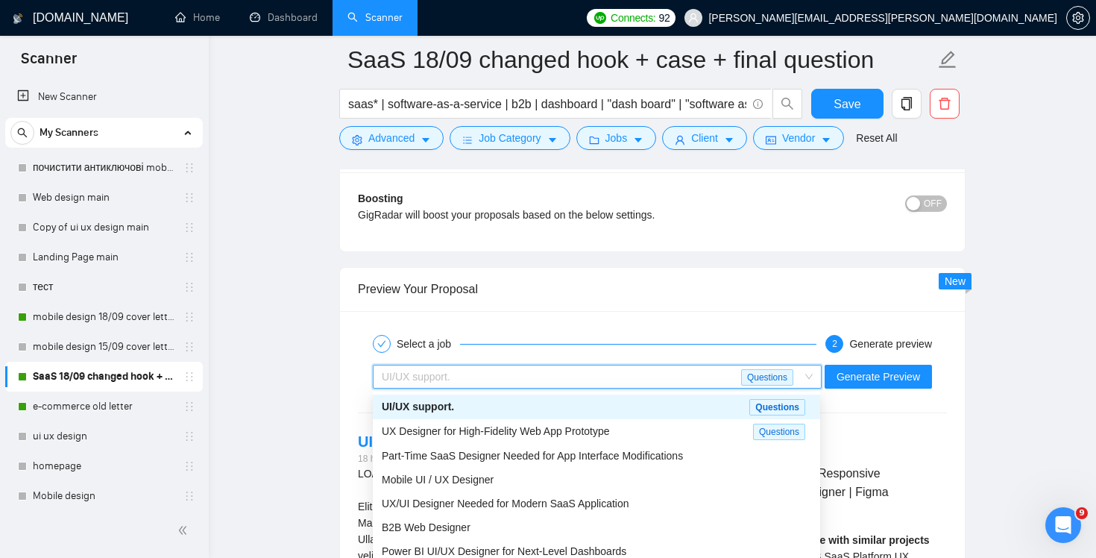
scroll to position [2797, 0]
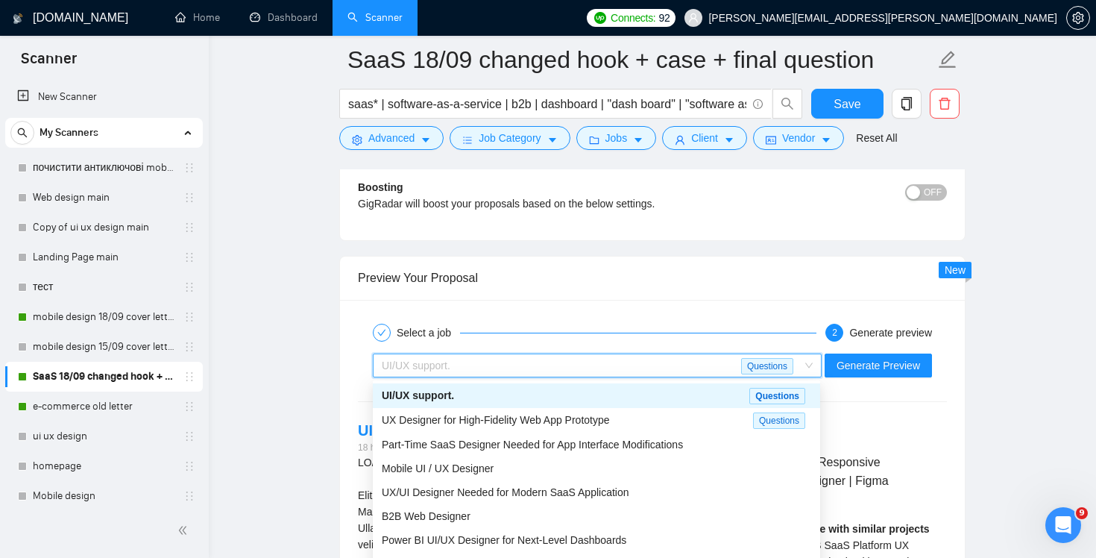
click at [648, 265] on div "Preview Your Proposal" at bounding box center [652, 278] width 589 height 43
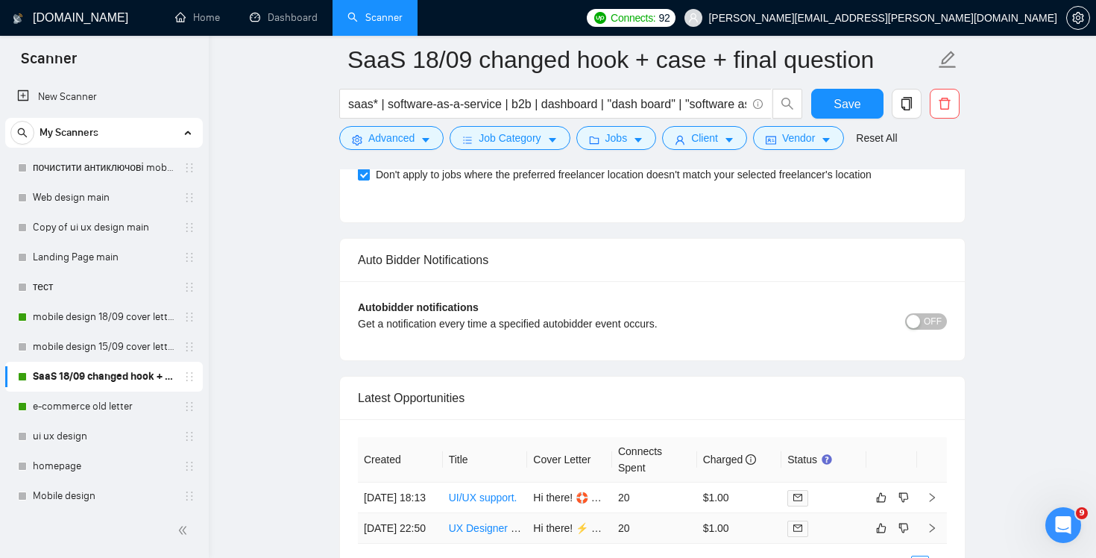
scroll to position [4265, 0]
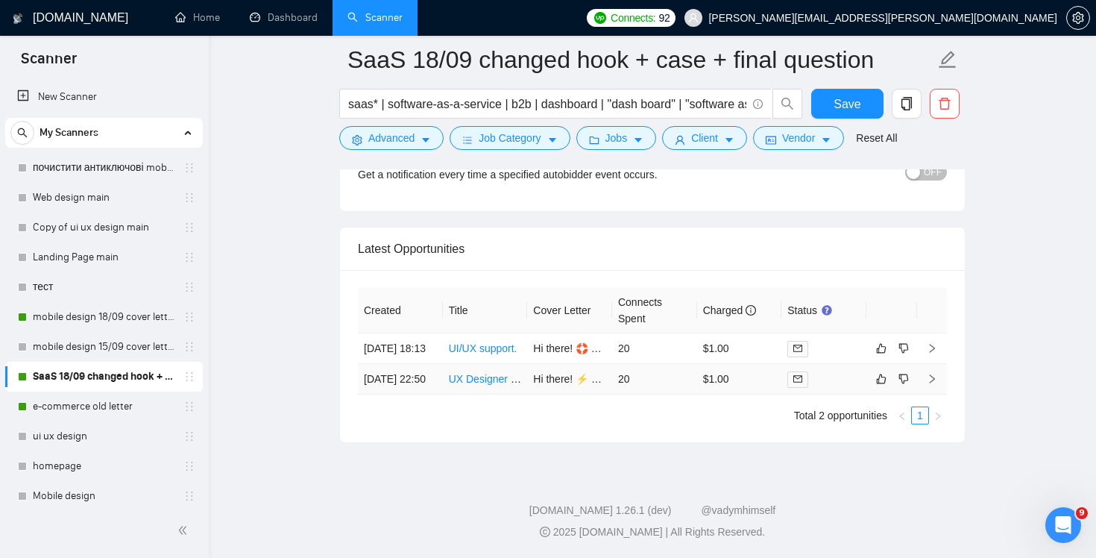
click at [621, 395] on td "20" at bounding box center [654, 379] width 85 height 31
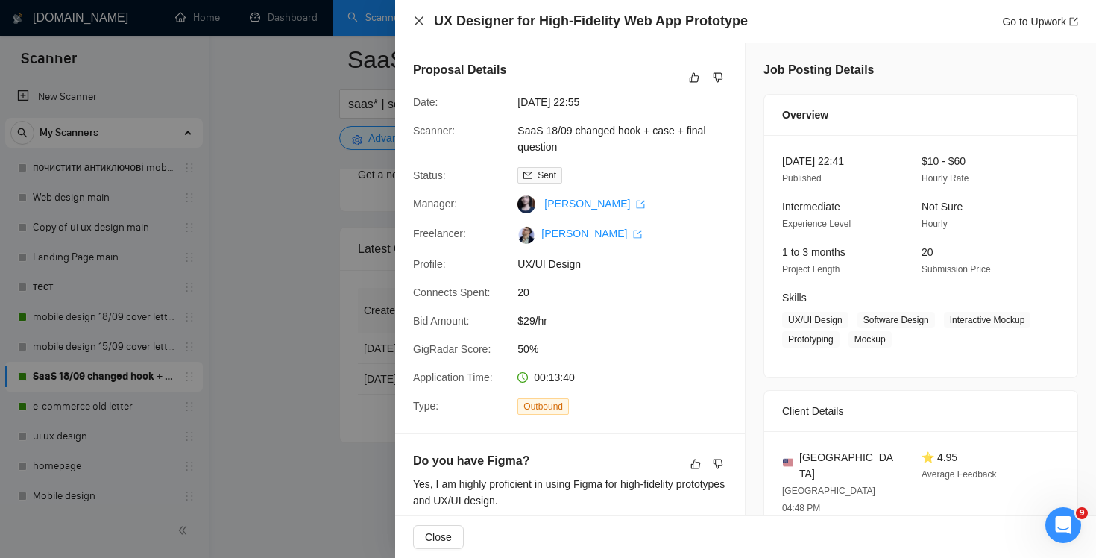
click at [416, 19] on icon "close" at bounding box center [419, 21] width 12 height 12
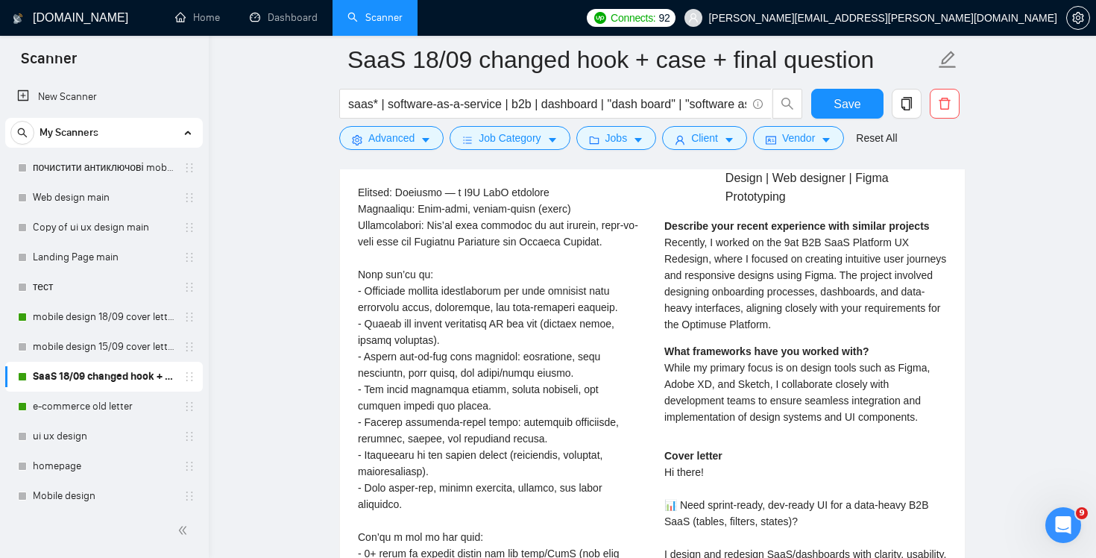
scroll to position [2715, 0]
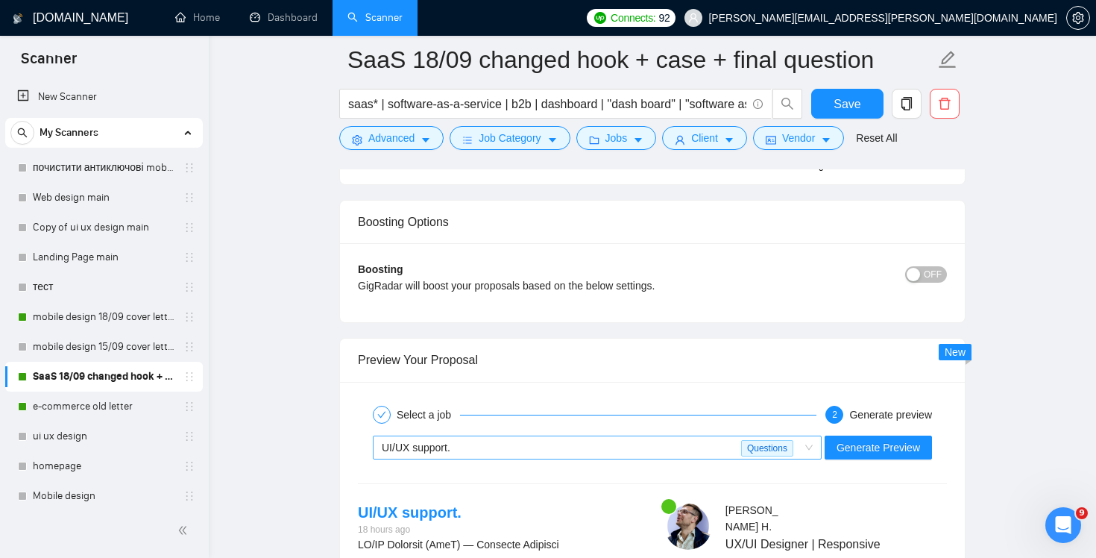
click at [671, 452] on div "UI/UX support." at bounding box center [562, 447] width 360 height 22
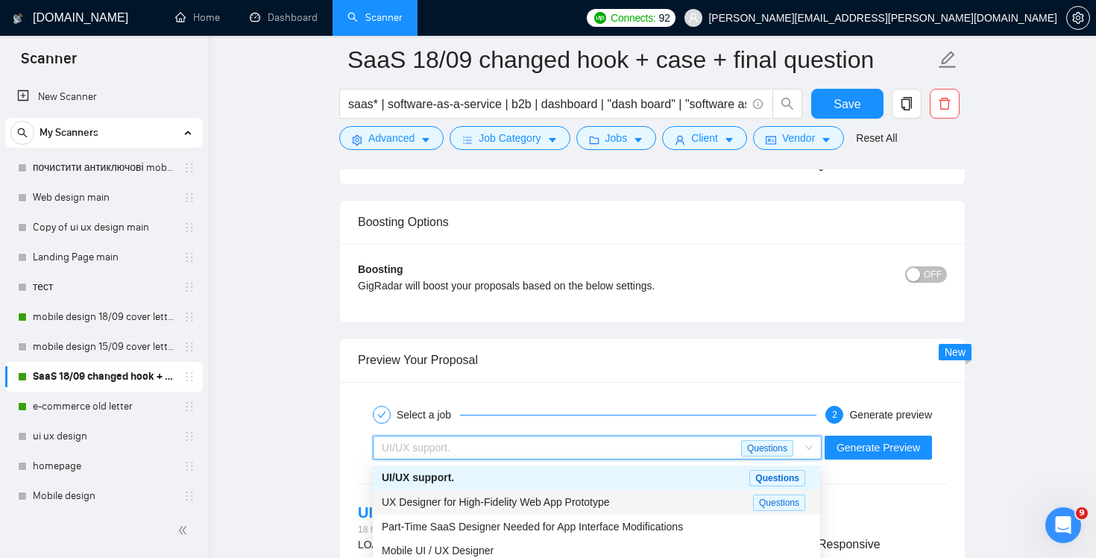
click at [626, 502] on div "UX Designer for High-Fidelity Web App Prototype" at bounding box center [567, 502] width 371 height 17
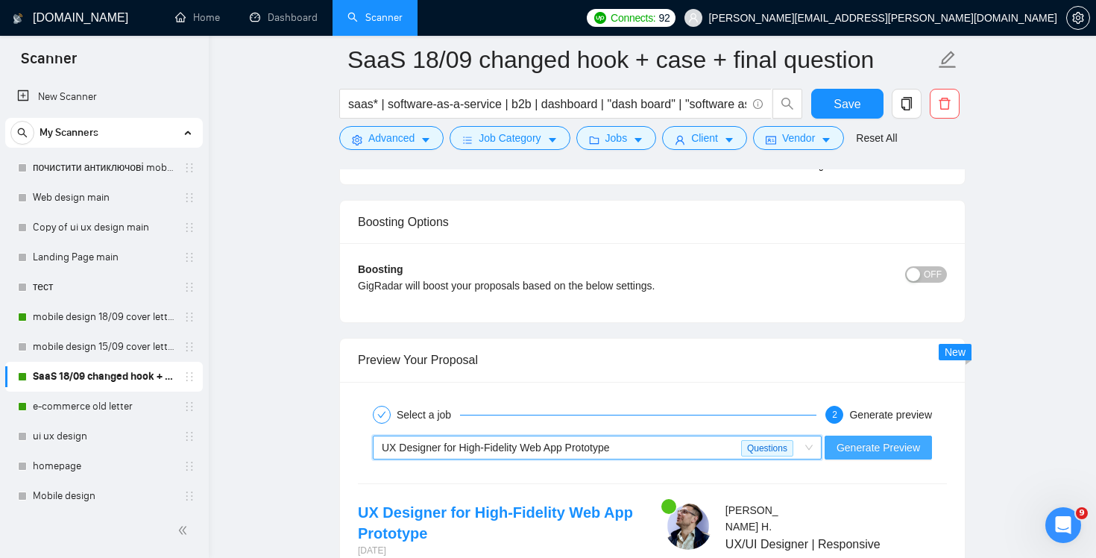
click at [896, 453] on span "Generate Preview" at bounding box center [879, 447] width 84 height 16
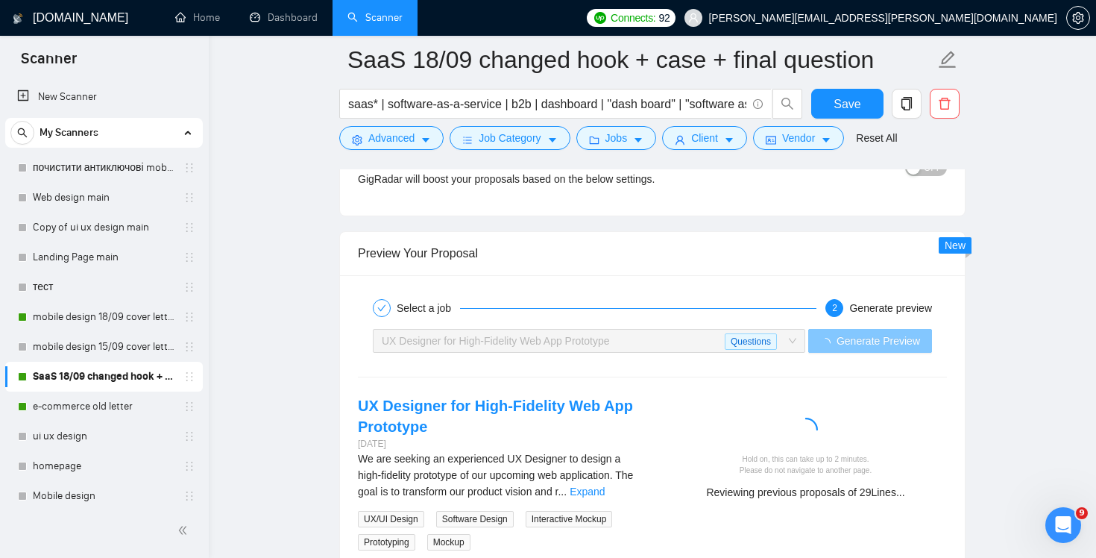
scroll to position [2916, 0]
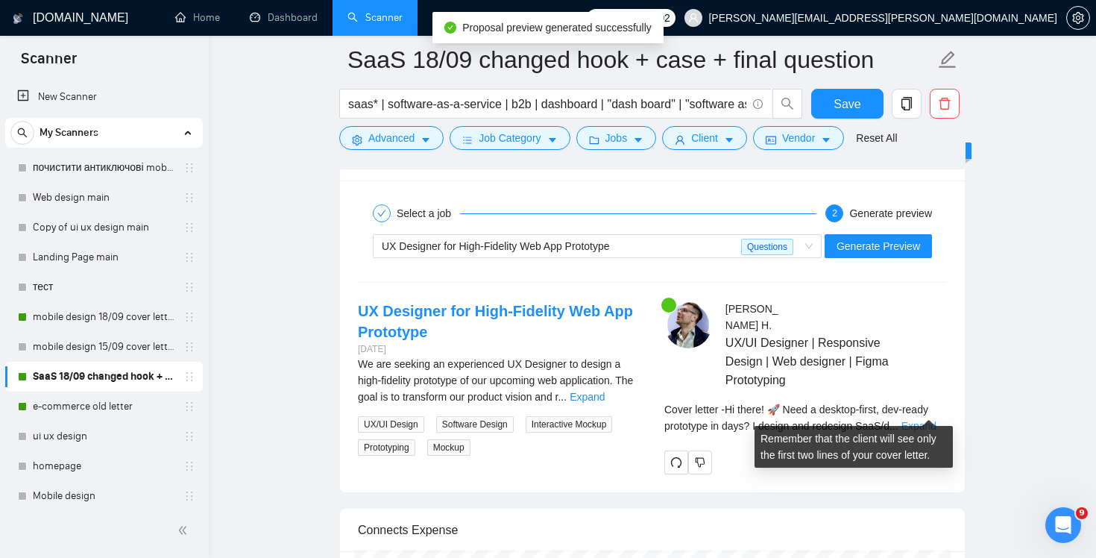
click at [925, 420] on link "Expand" at bounding box center [919, 426] width 35 height 12
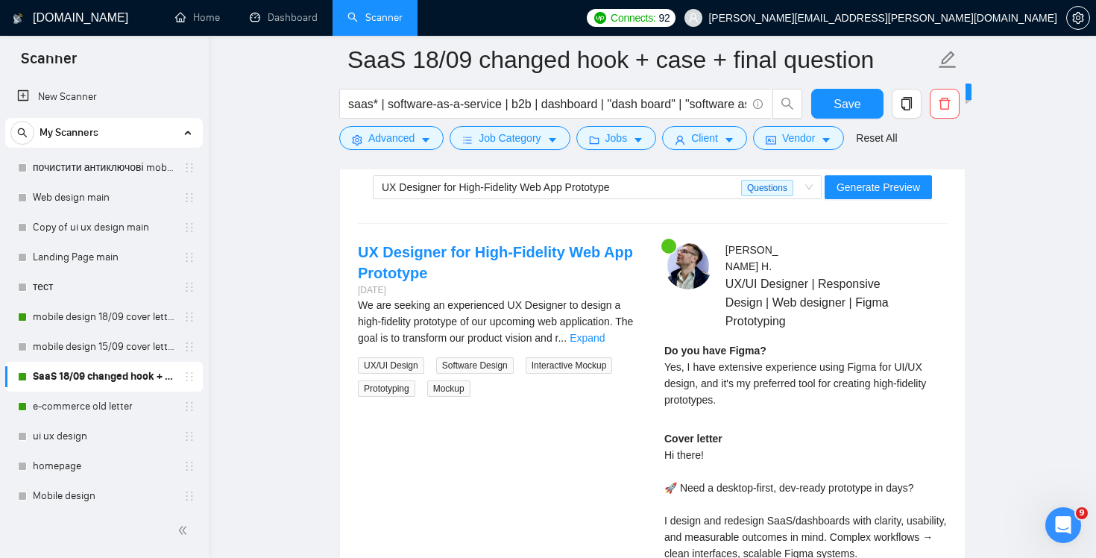
scroll to position [2957, 0]
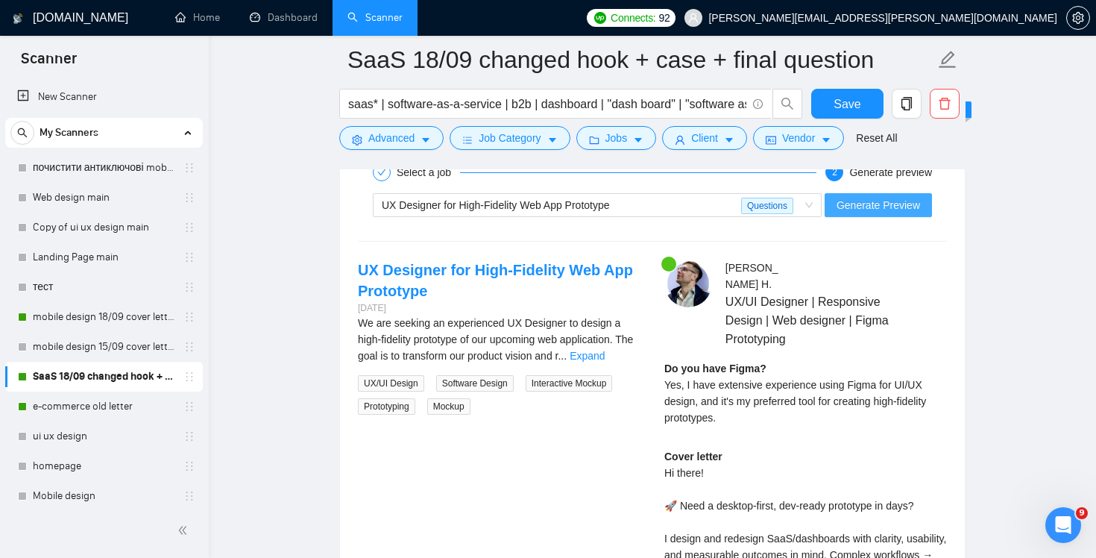
click at [872, 207] on span "Generate Preview" at bounding box center [879, 205] width 84 height 16
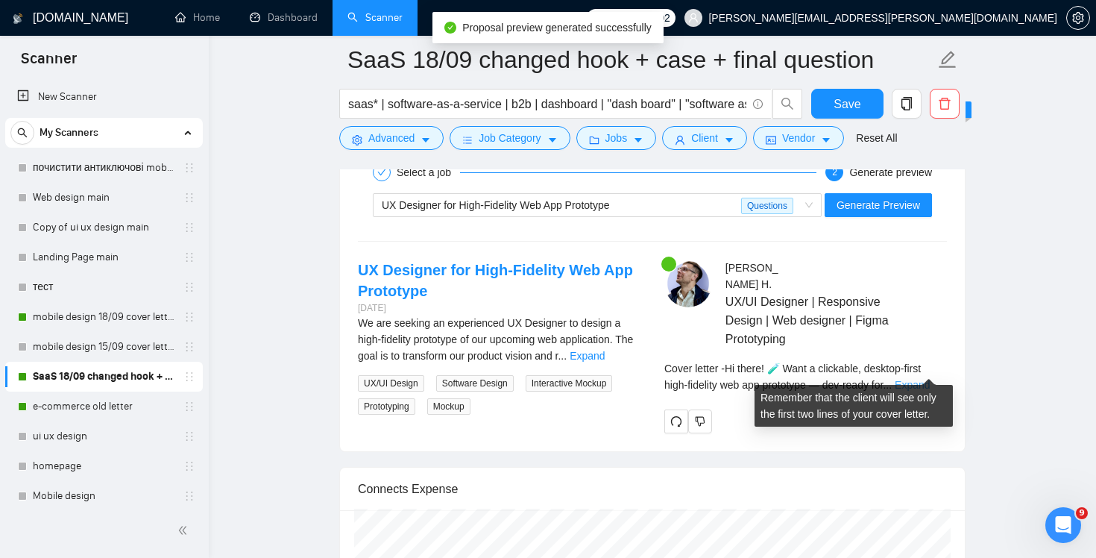
click at [930, 379] on link "Expand" at bounding box center [912, 385] width 35 height 12
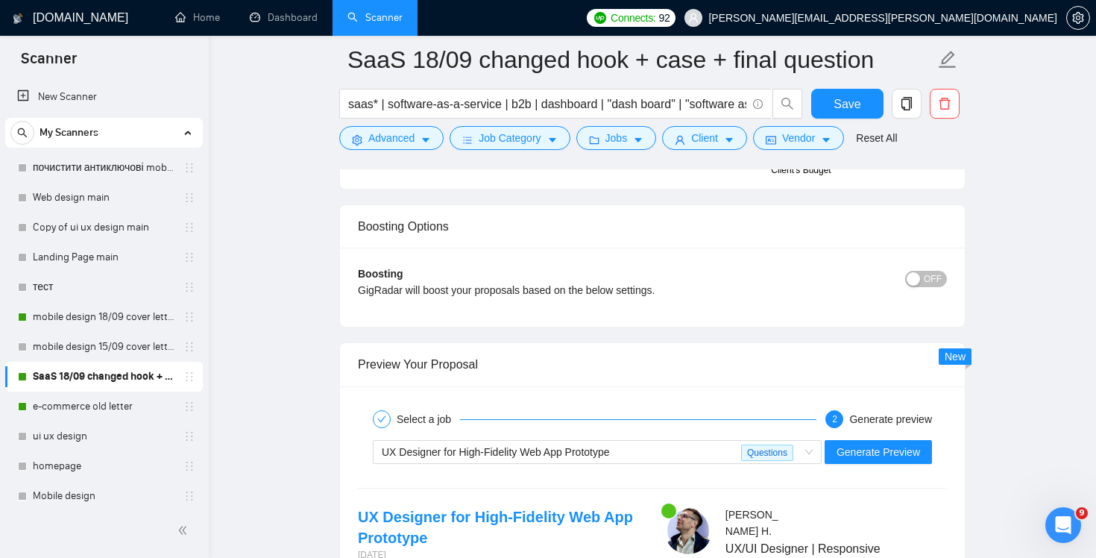
scroll to position [2629, 0]
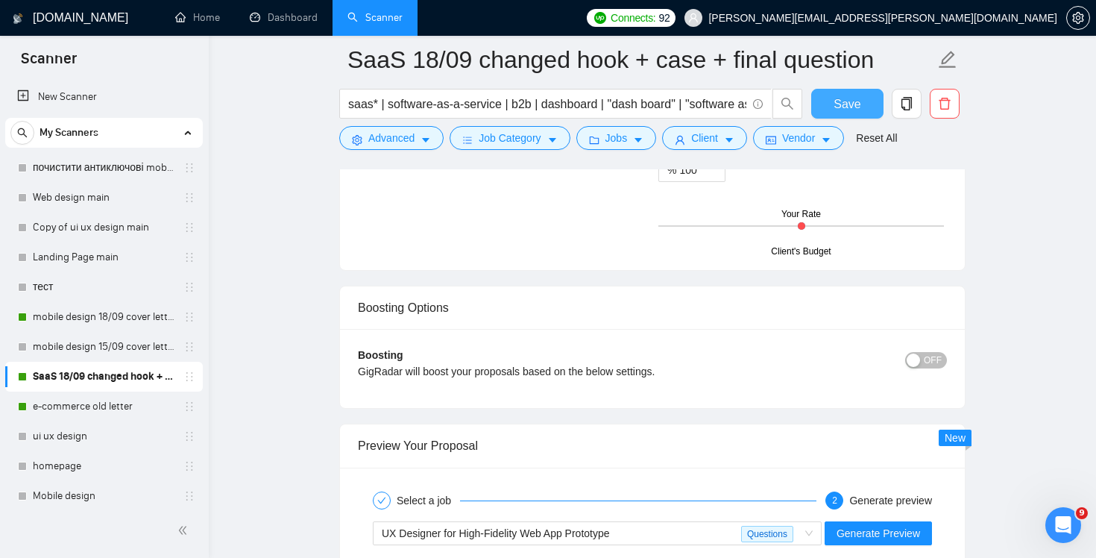
click at [843, 107] on span "Save" at bounding box center [847, 104] width 27 height 19
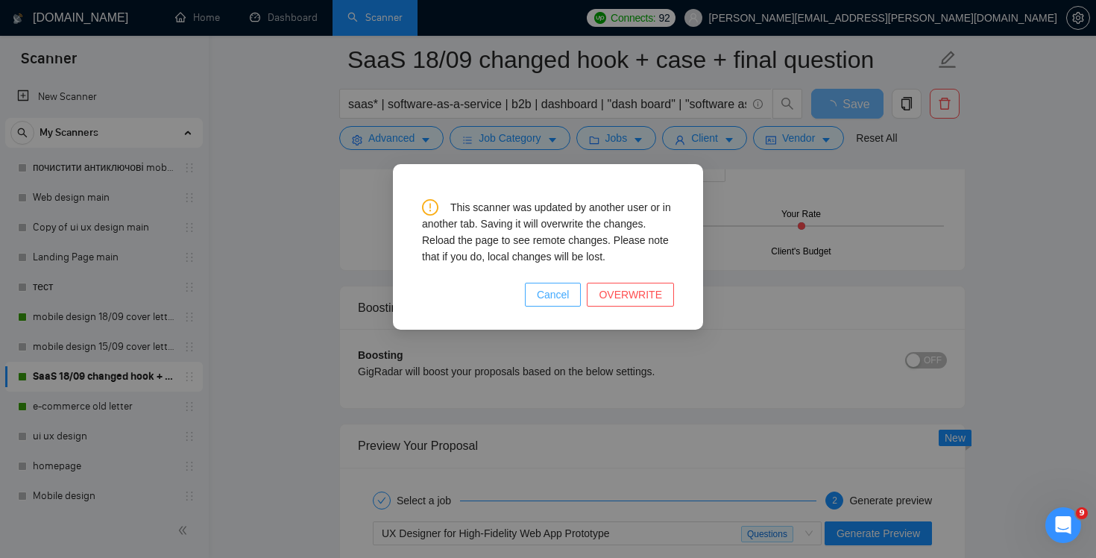
click at [562, 292] on span "Cancel" at bounding box center [553, 294] width 33 height 16
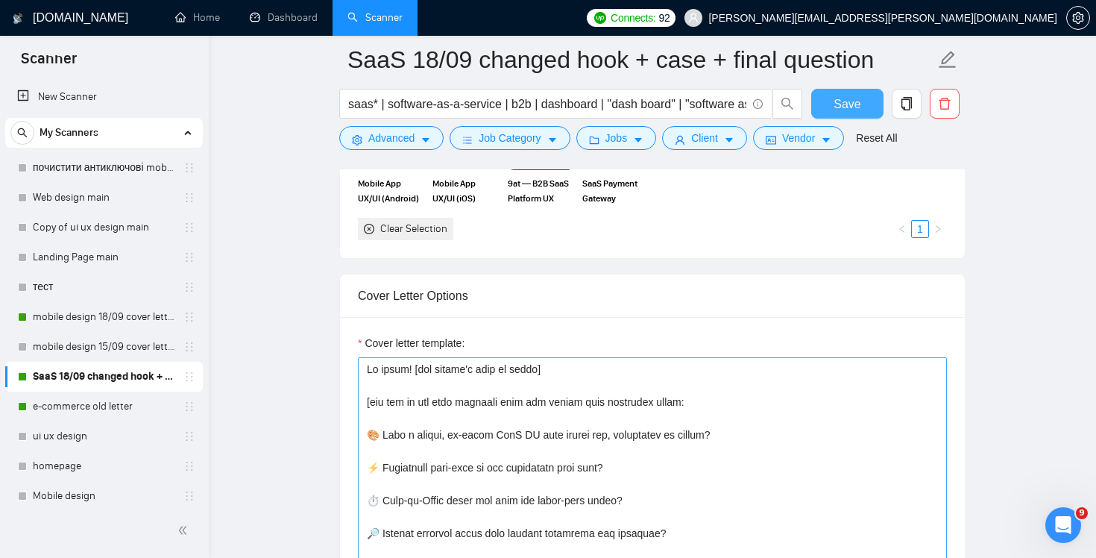
scroll to position [1768, 0]
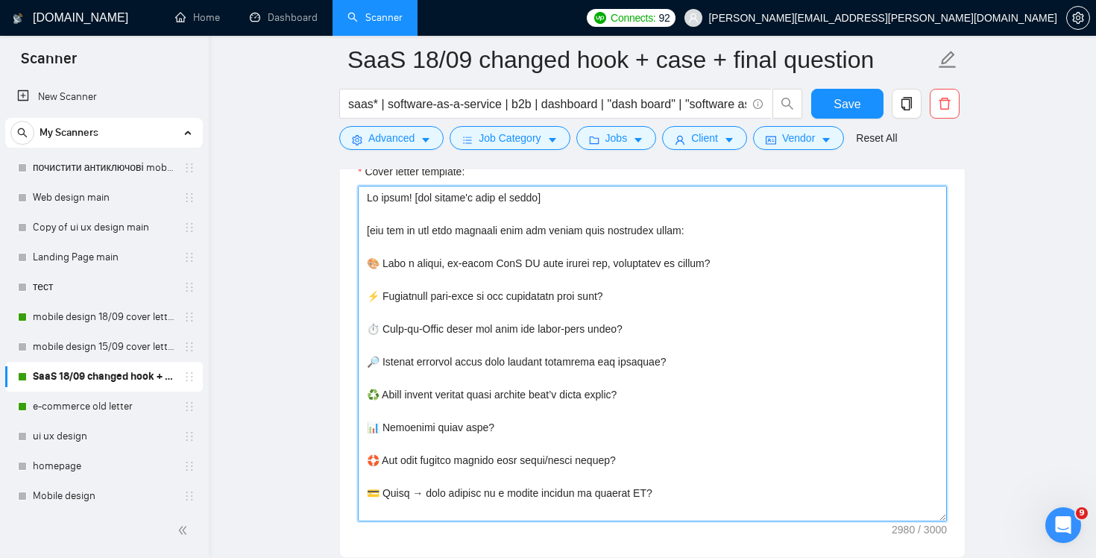
click at [703, 406] on textarea "Cover letter template:" at bounding box center [652, 354] width 589 height 336
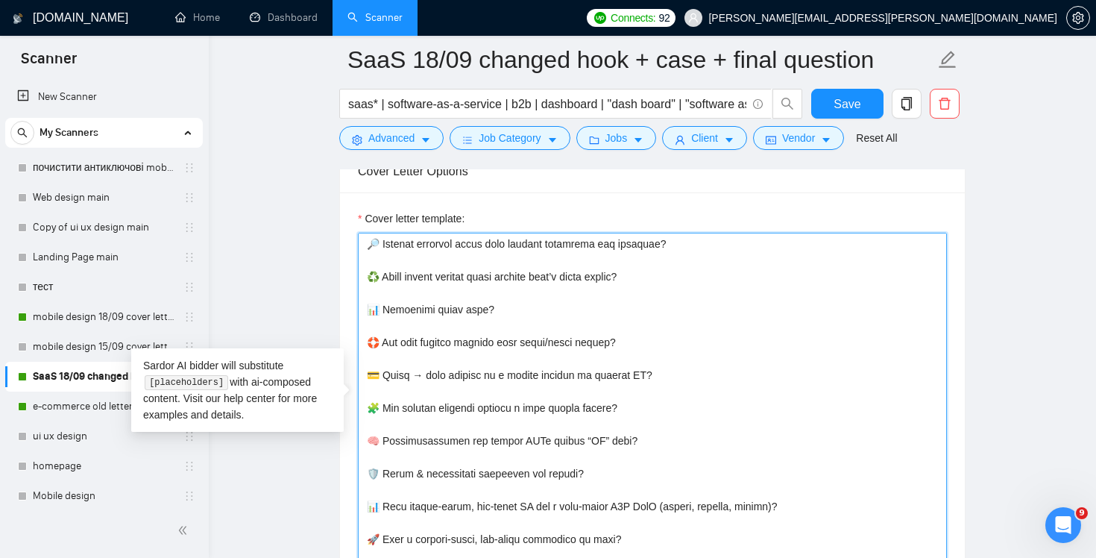
scroll to position [119, 0]
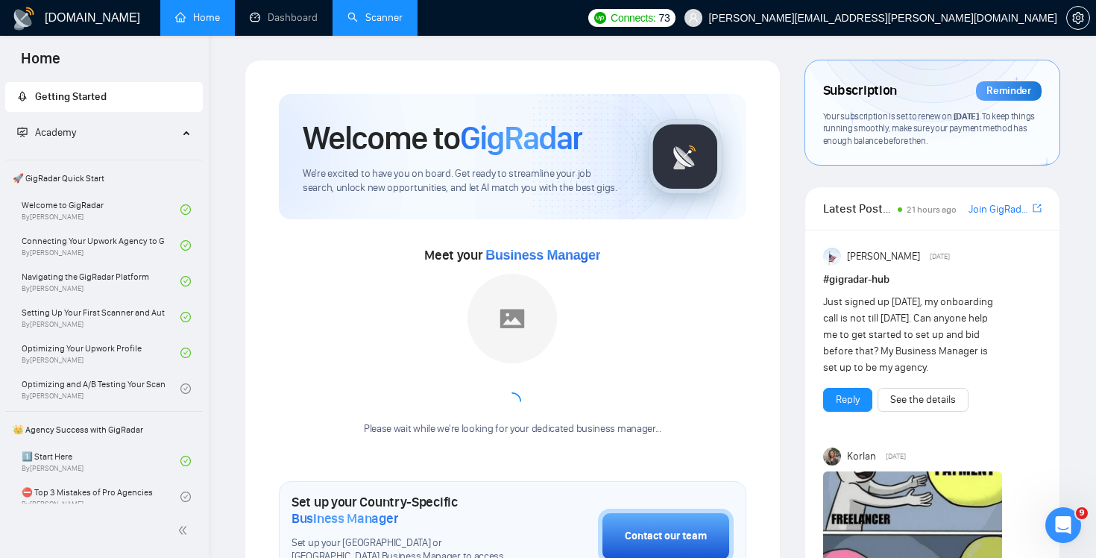
click at [394, 24] on link "Scanner" at bounding box center [375, 17] width 55 height 13
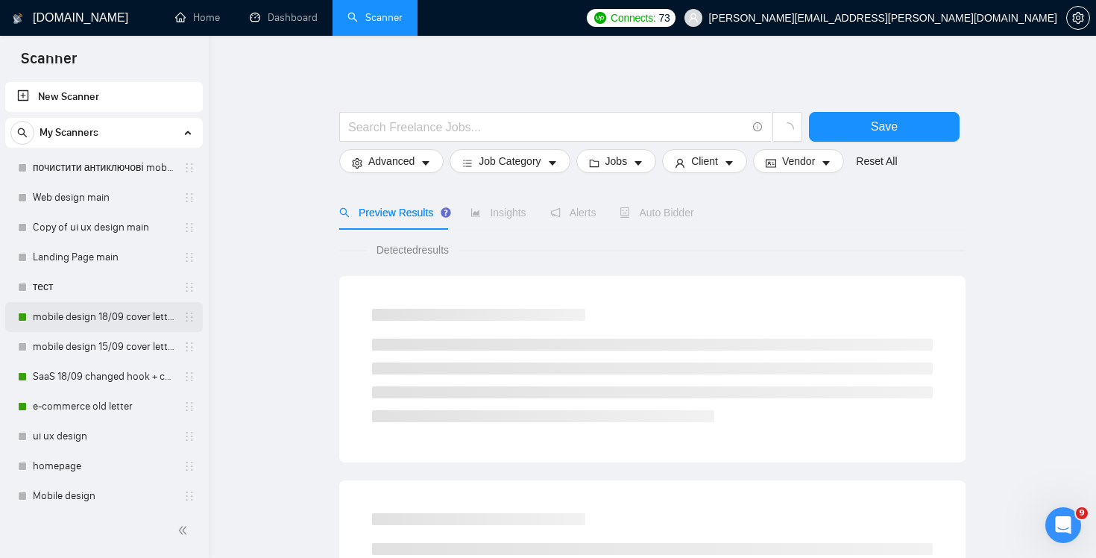
click at [119, 313] on link "mobile design 18/09 cover letter another first part" at bounding box center [104, 317] width 142 height 30
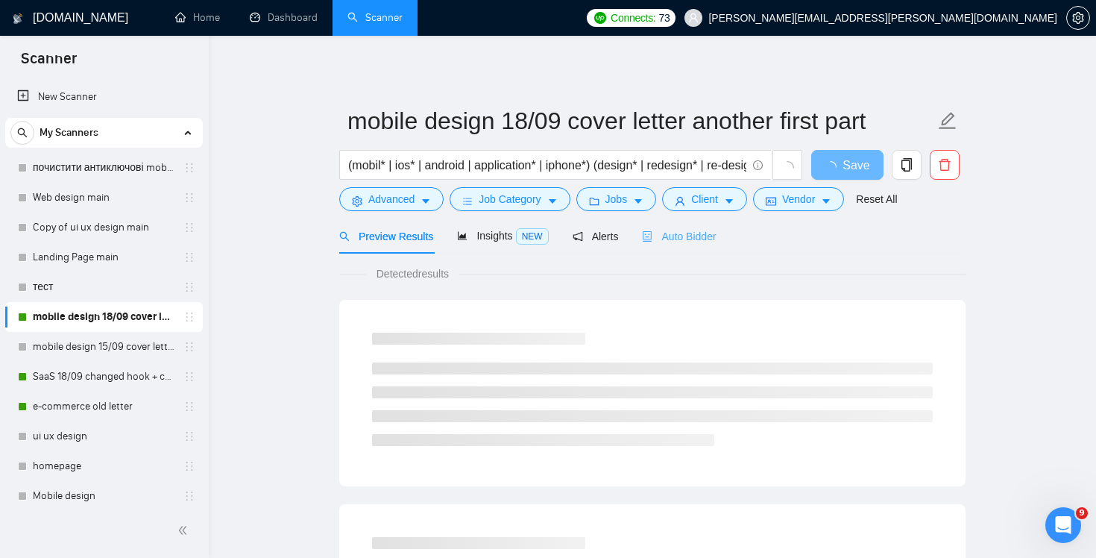
click at [693, 246] on div "Auto Bidder" at bounding box center [679, 236] width 74 height 35
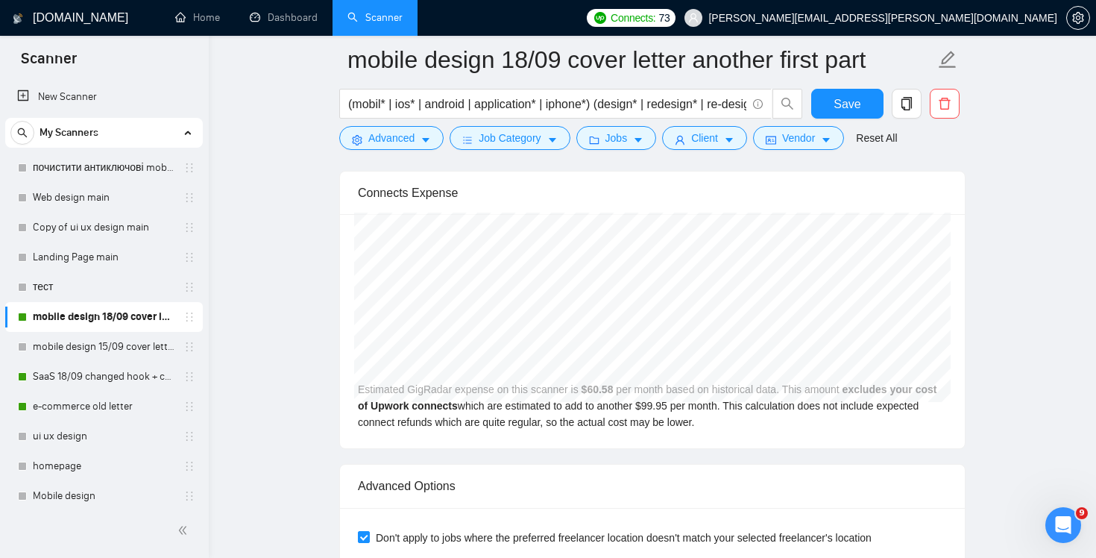
scroll to position [3637, 0]
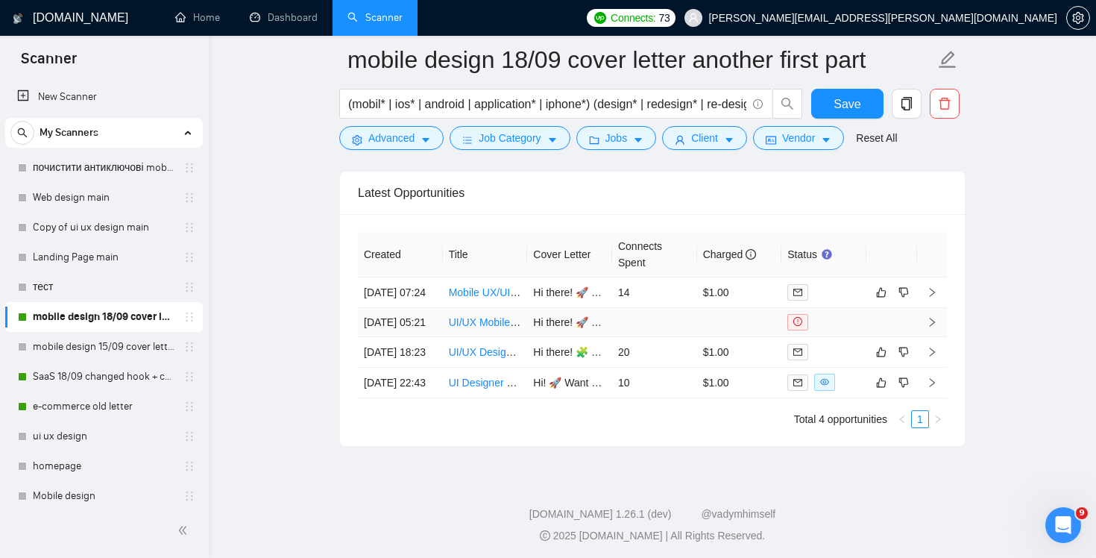
click at [734, 337] on td at bounding box center [739, 322] width 85 height 29
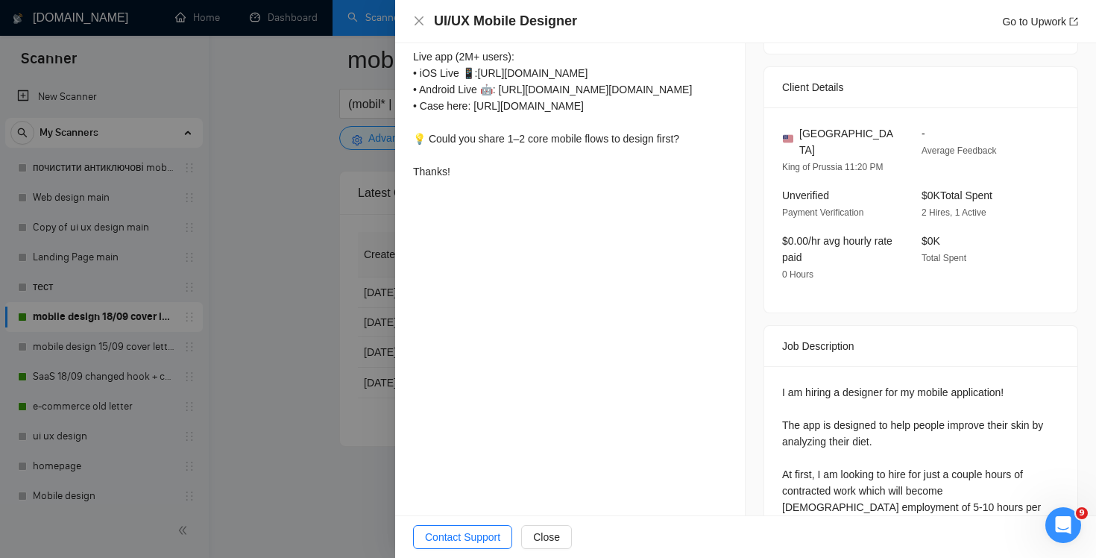
scroll to position [465, 0]
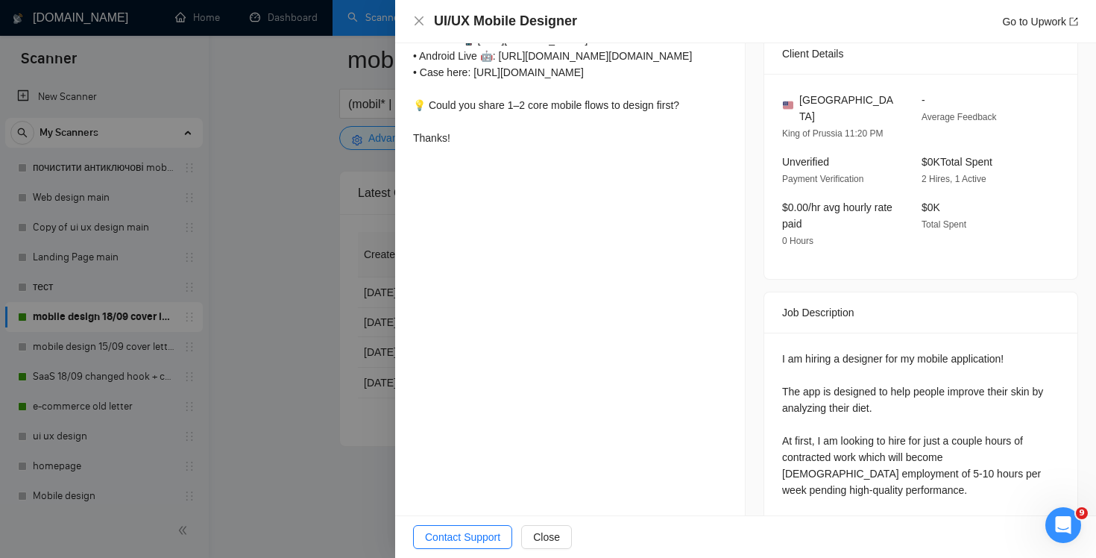
click at [419, 15] on div "UI/UX Mobile Designer Go to Upwork" at bounding box center [745, 21] width 665 height 19
click at [416, 20] on icon "close" at bounding box center [419, 21] width 12 height 12
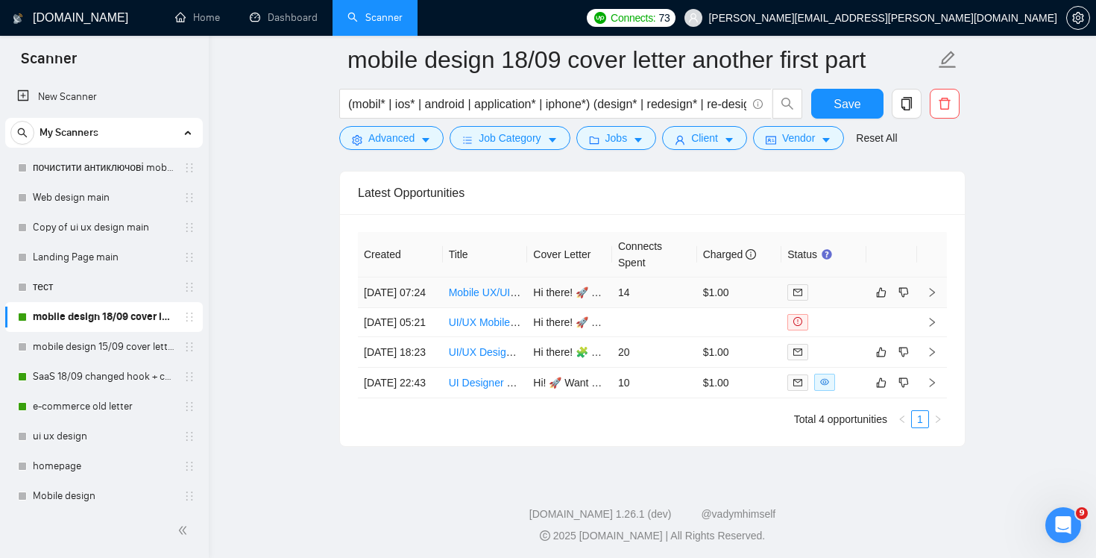
click at [675, 308] on td "14" at bounding box center [654, 292] width 85 height 31
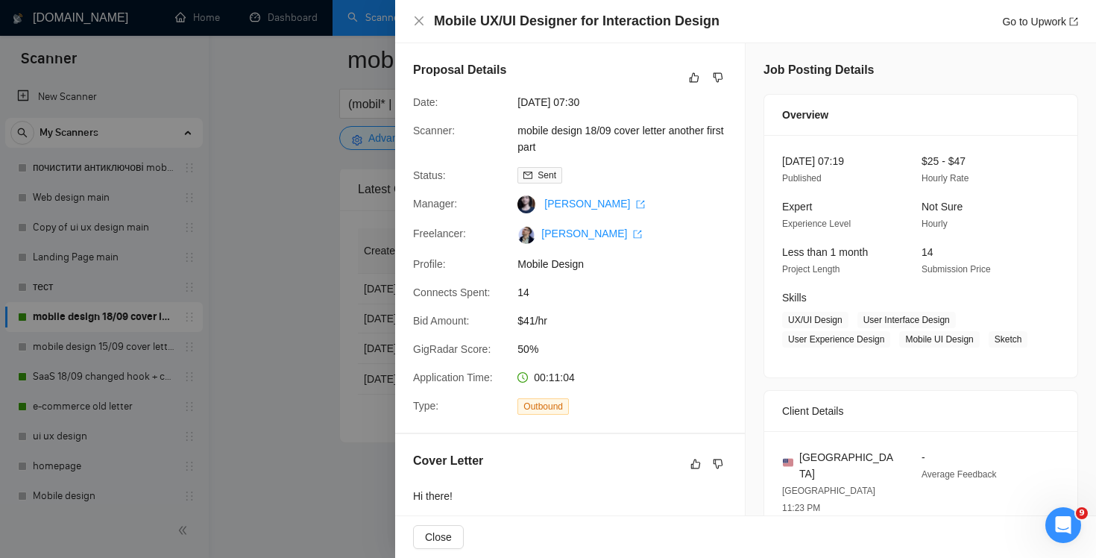
scroll to position [334, 0]
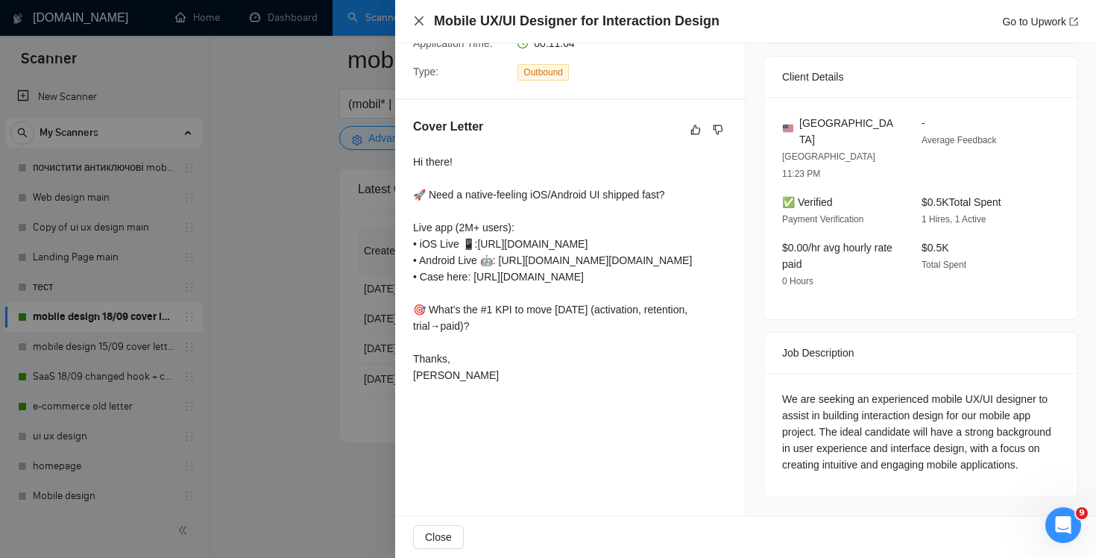
click at [416, 23] on icon "close" at bounding box center [419, 20] width 9 height 9
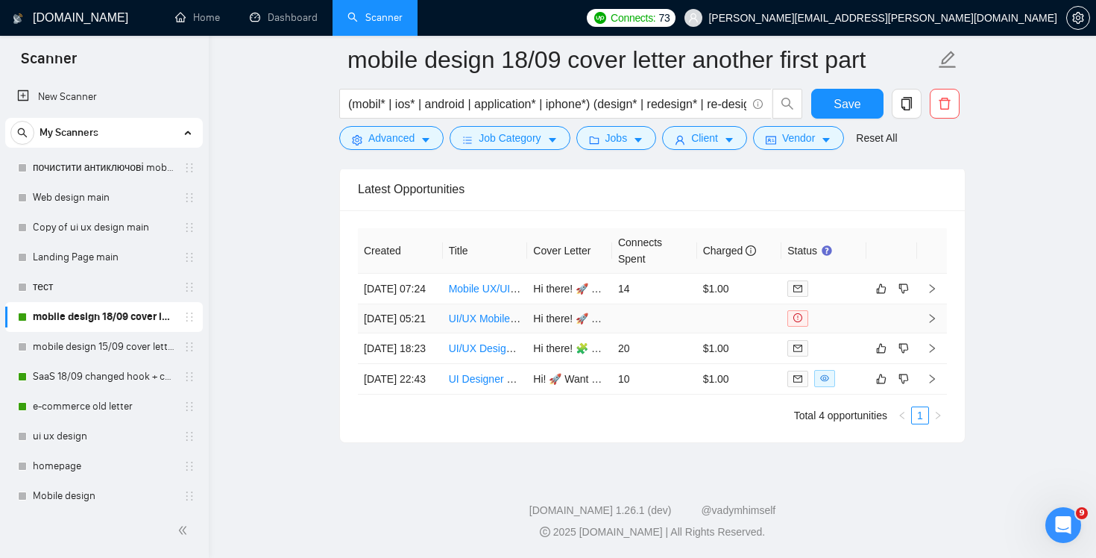
click at [666, 304] on td at bounding box center [654, 318] width 85 height 29
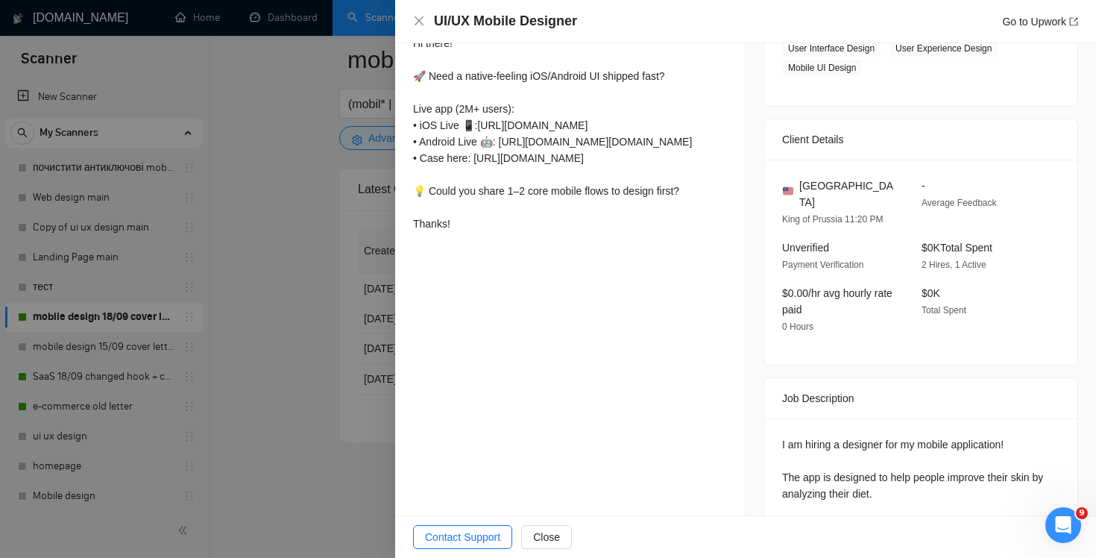
scroll to position [521, 0]
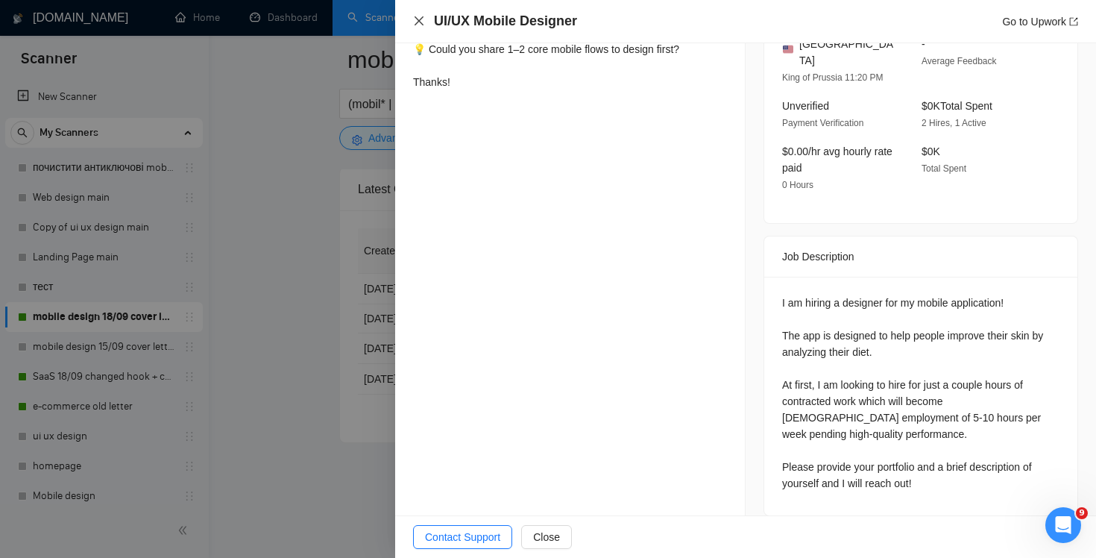
click at [416, 18] on icon "close" at bounding box center [419, 20] width 9 height 9
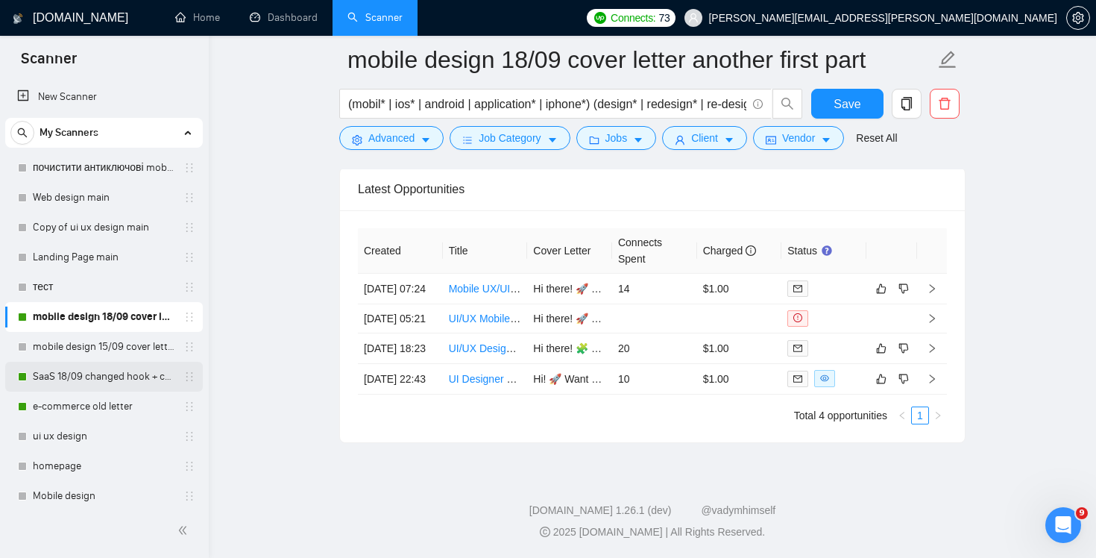
click at [117, 381] on link "SaaS 18/09 changed hook + case + final question" at bounding box center [104, 377] width 142 height 30
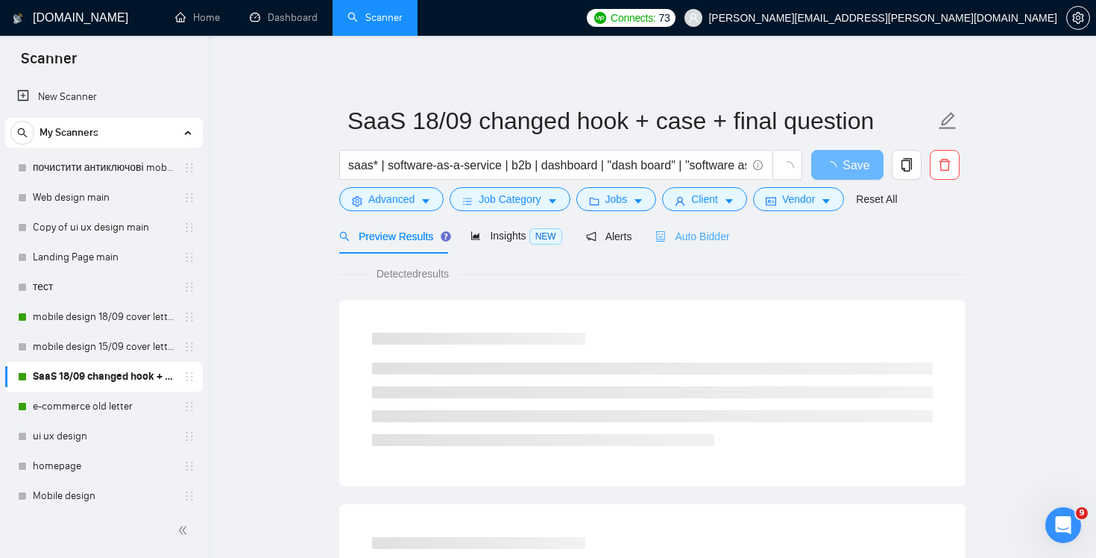
click at [702, 224] on div "Auto Bidder" at bounding box center [693, 236] width 74 height 35
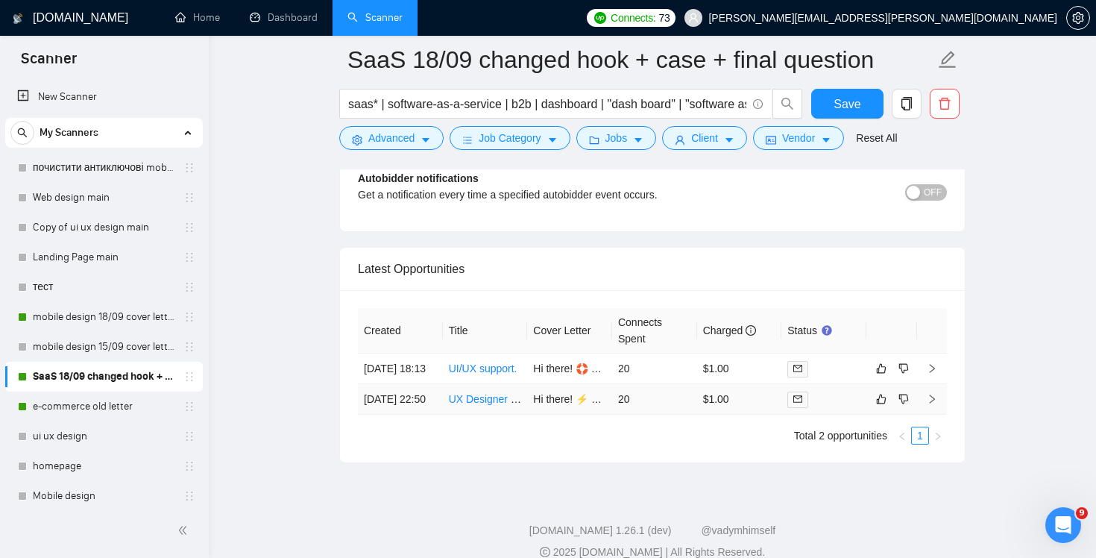
scroll to position [3710, 0]
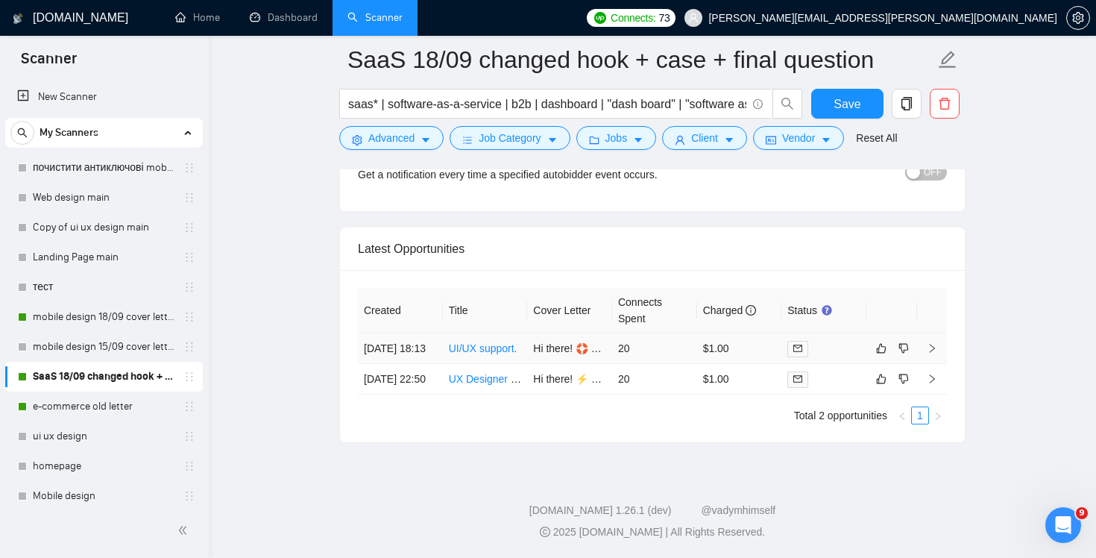
click at [688, 333] on td "20" at bounding box center [654, 348] width 85 height 31
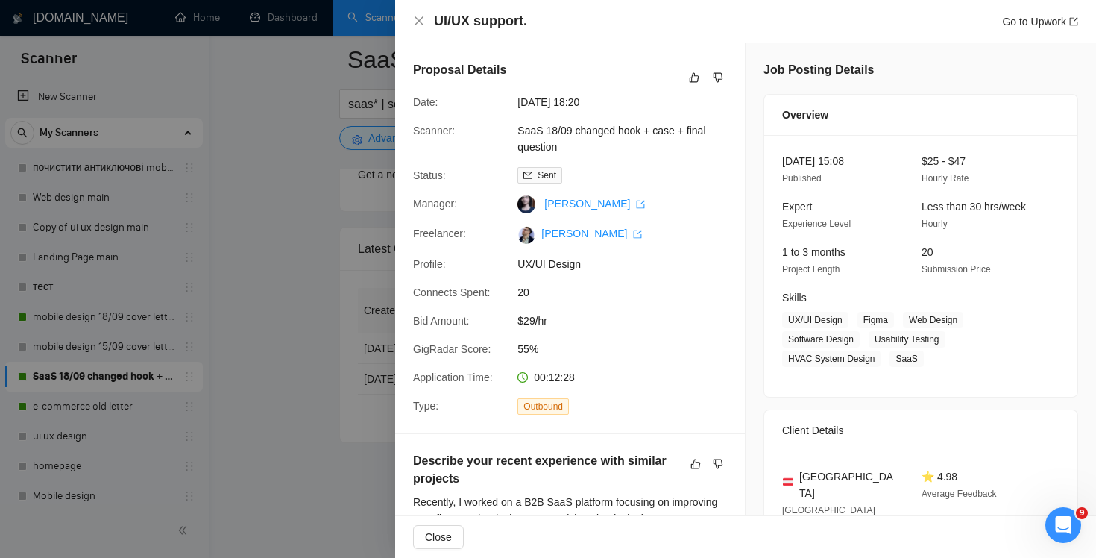
click at [418, 12] on div "UI/UX support. Go to Upwork" at bounding box center [745, 21] width 665 height 19
click at [418, 16] on icon "close" at bounding box center [419, 21] width 12 height 12
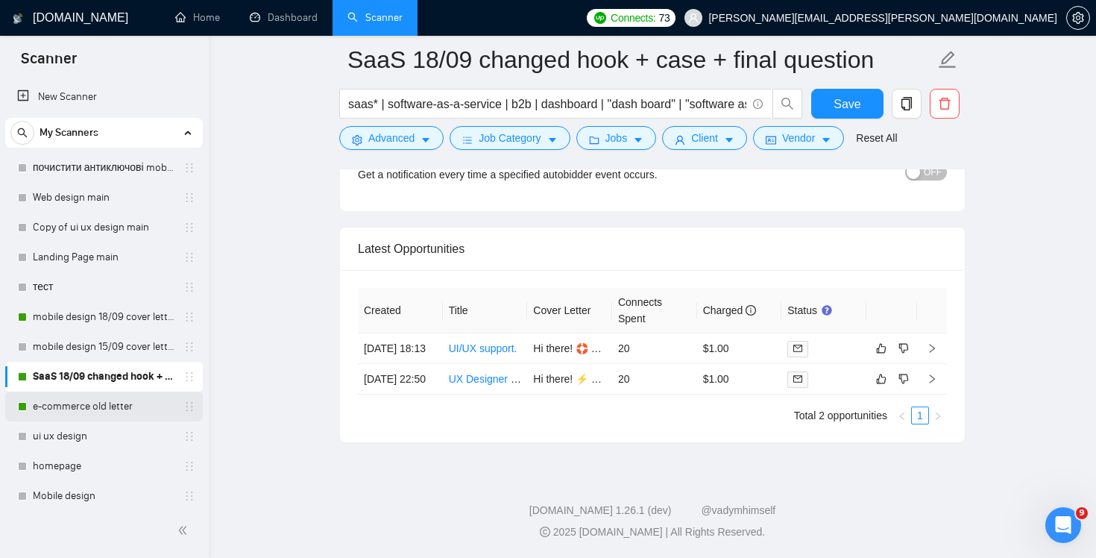
click at [104, 406] on link "e-commerce old letter" at bounding box center [104, 407] width 142 height 30
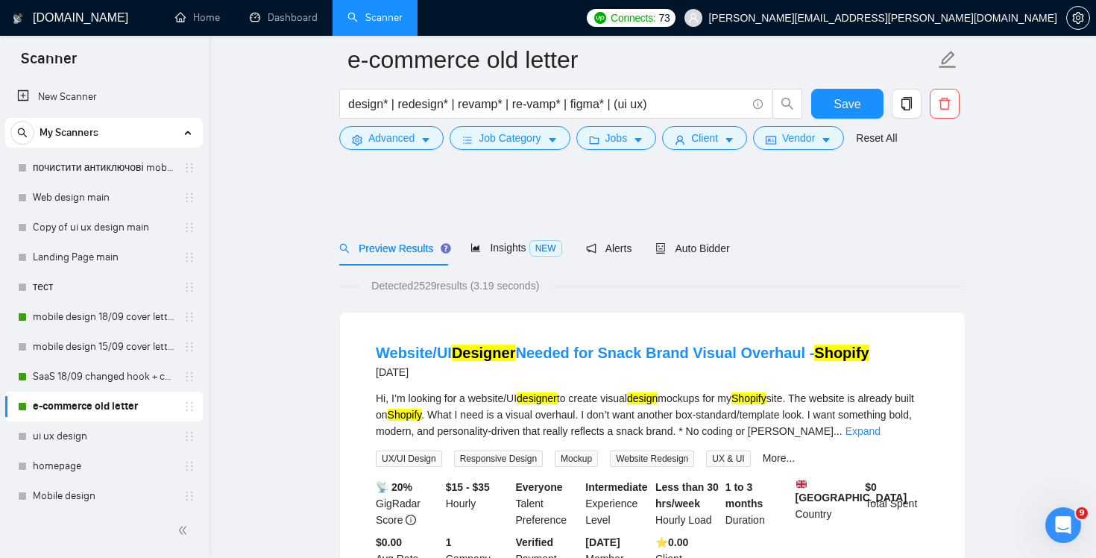
scroll to position [522, 0]
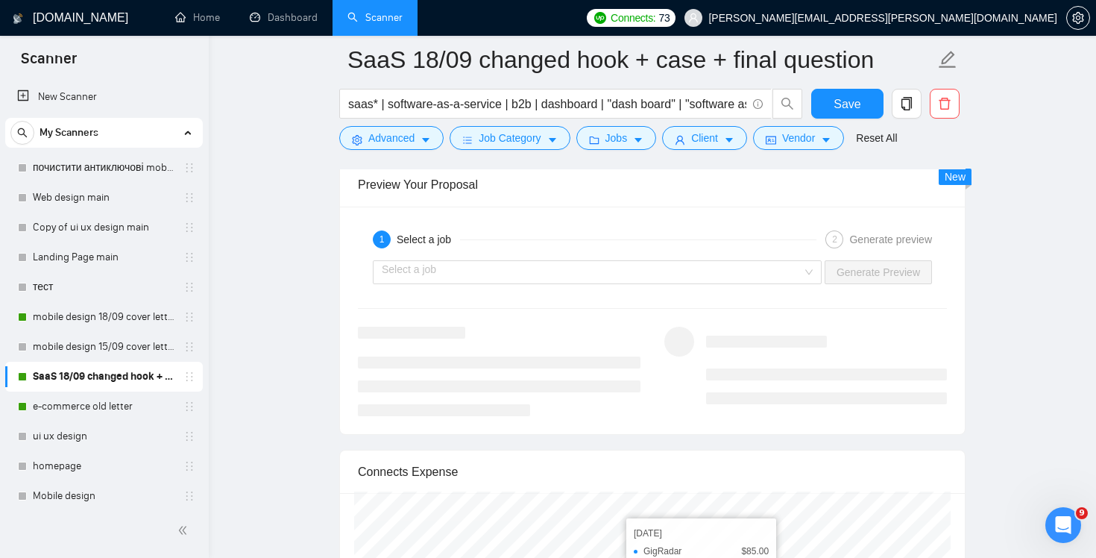
scroll to position [2701, 0]
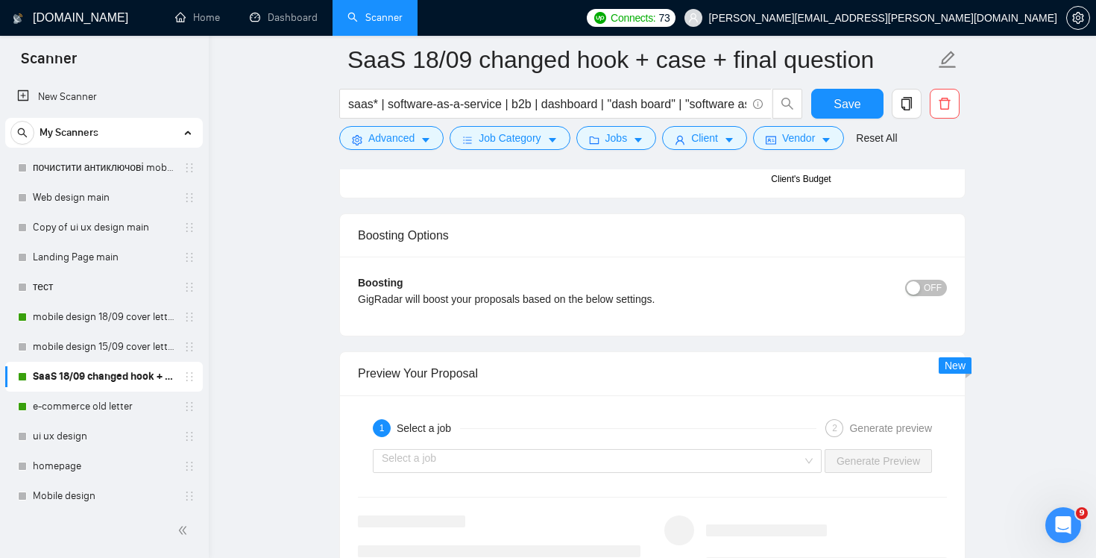
click at [803, 467] on div "Select a job" at bounding box center [597, 461] width 449 height 24
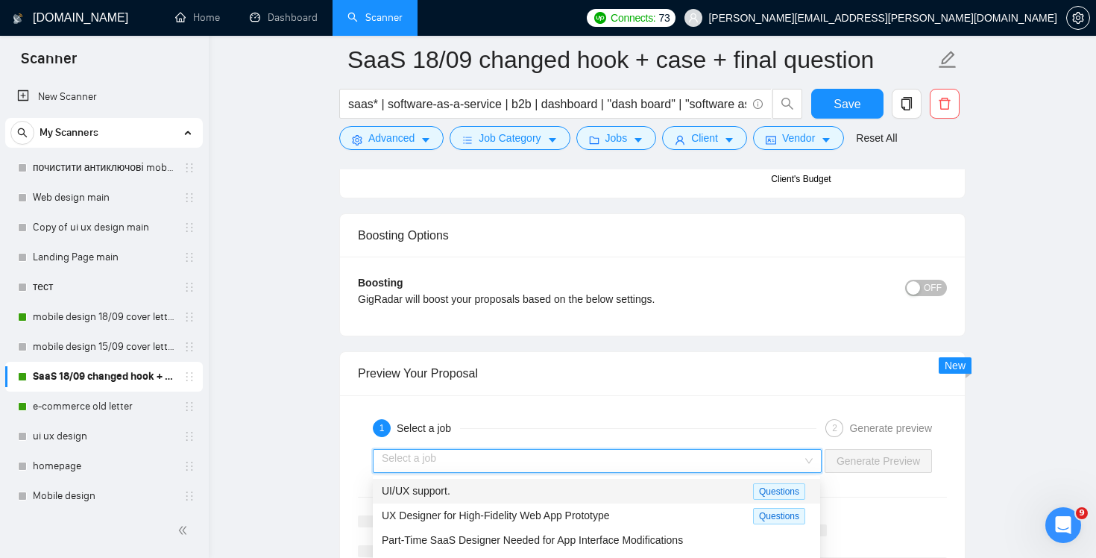
click at [644, 496] on div "UI/UX support." at bounding box center [567, 491] width 371 height 17
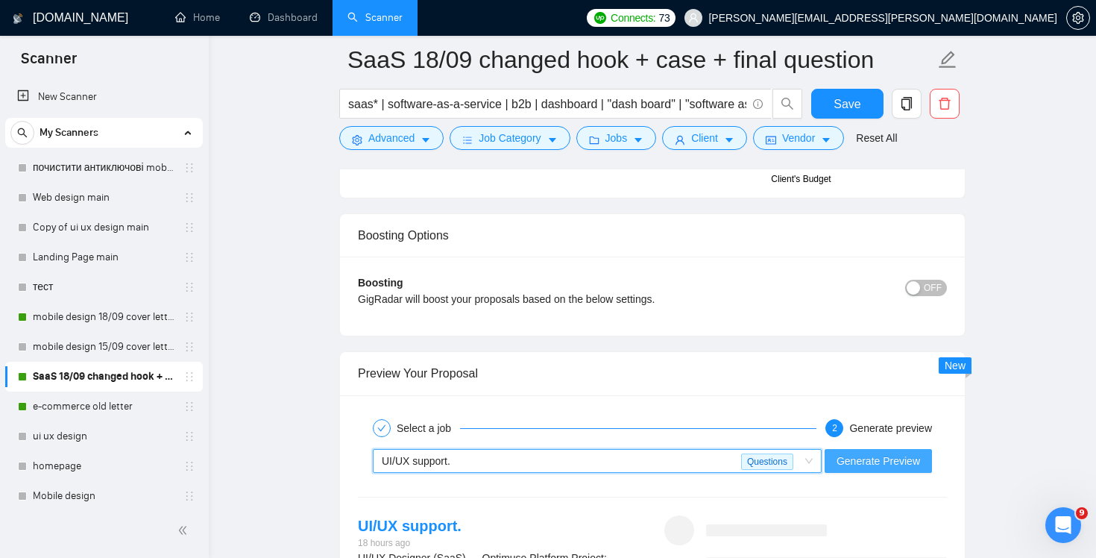
click at [853, 459] on span "Generate Preview" at bounding box center [879, 461] width 84 height 16
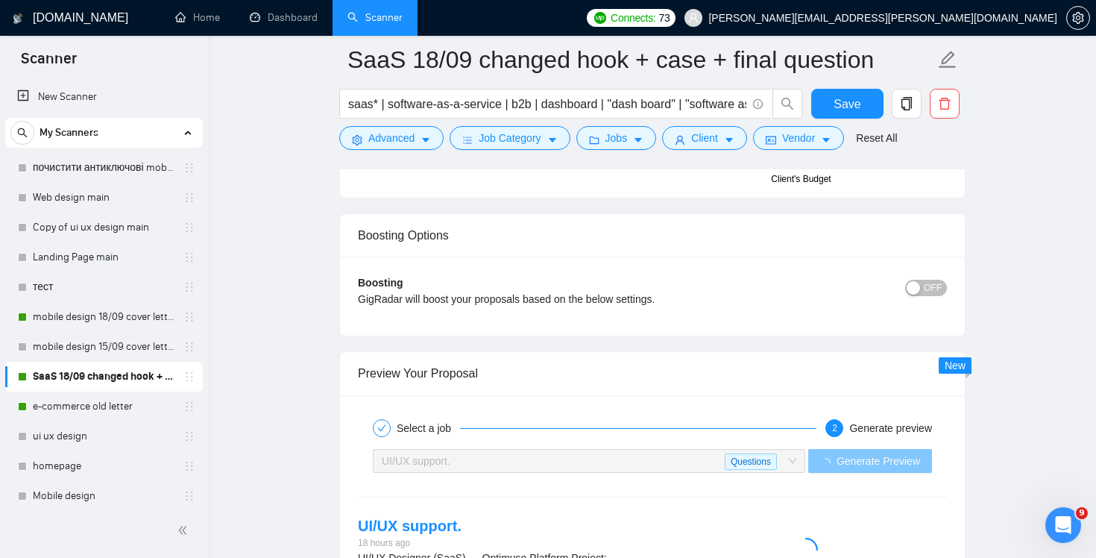
scroll to position [3005, 0]
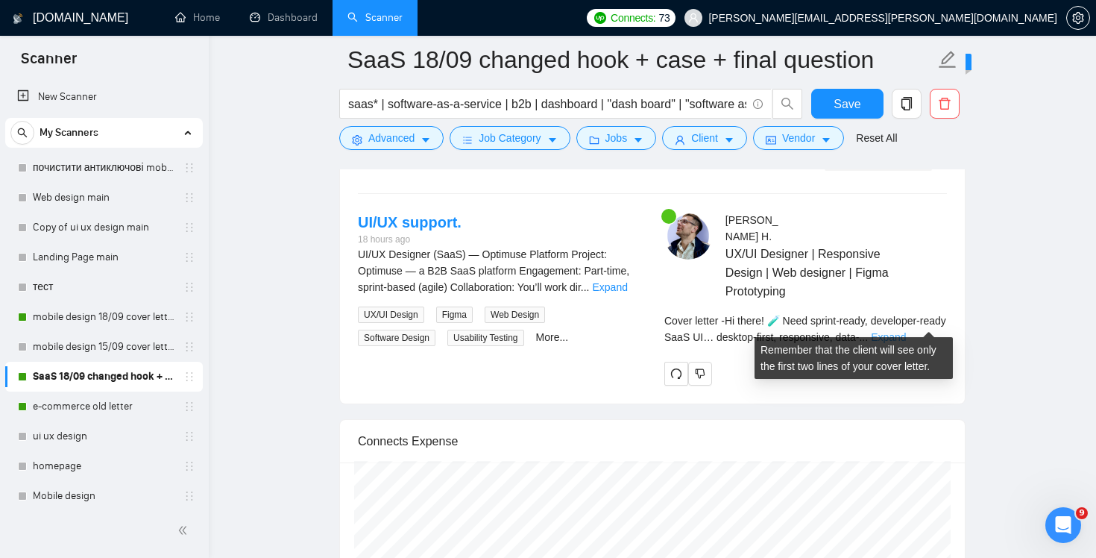
click at [906, 331] on link "Expand" at bounding box center [888, 337] width 35 height 12
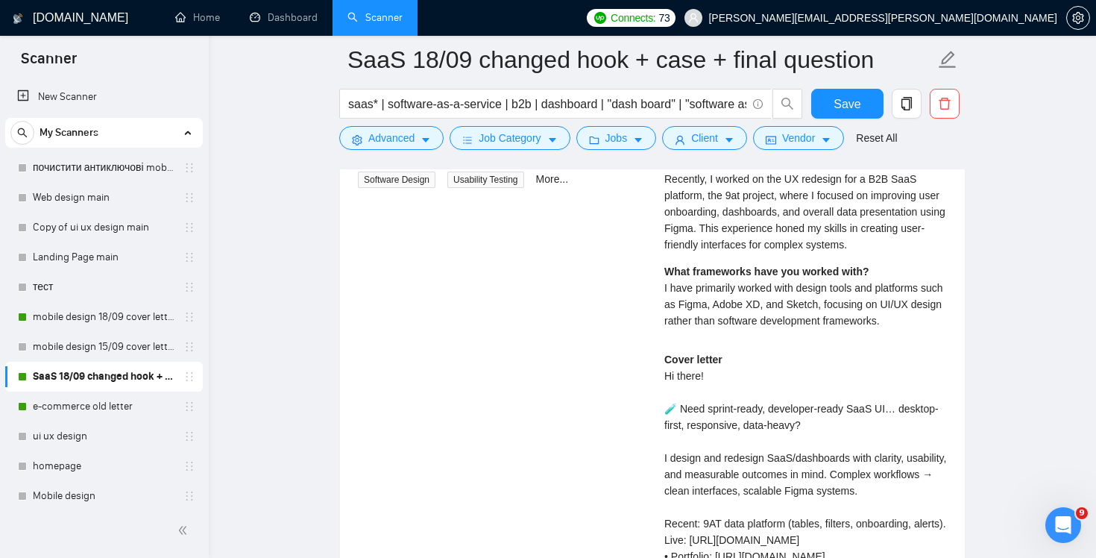
scroll to position [2958, 0]
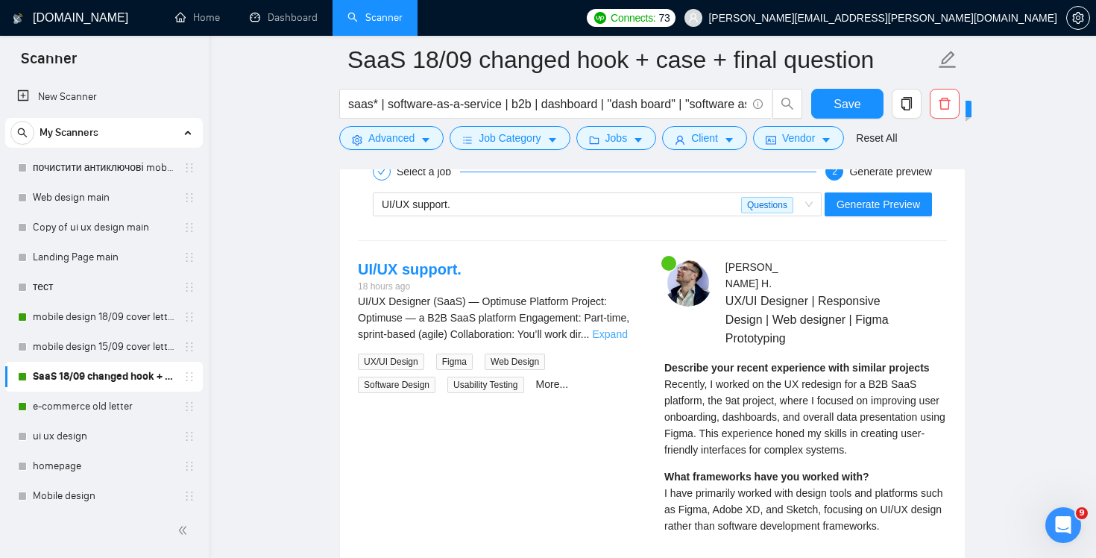
click at [625, 339] on link "Expand" at bounding box center [610, 334] width 35 height 12
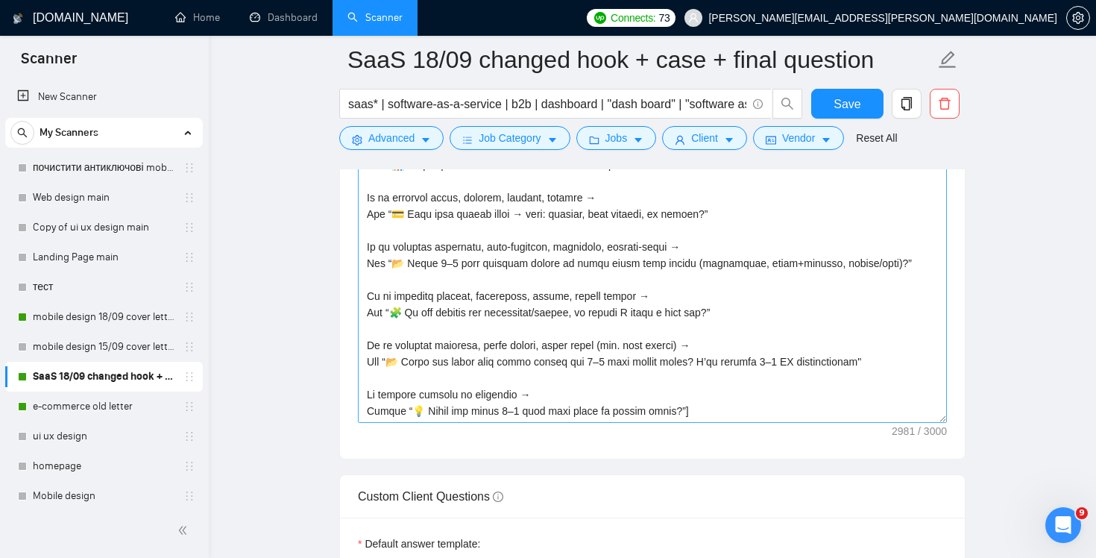
scroll to position [1867, 0]
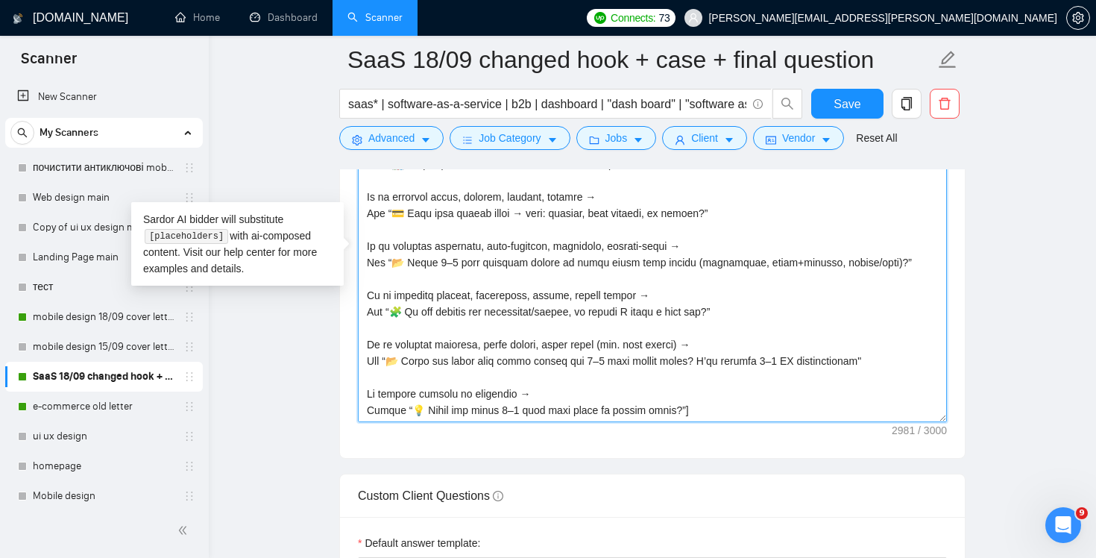
drag, startPoint x: 864, startPoint y: 358, endPoint x: 395, endPoint y: 360, distance: 469.1
click at [395, 360] on textarea "Cover letter template:" at bounding box center [652, 255] width 589 height 336
paste textarea "Which 2–3 core journeys should v1 cover (e.g., onboarding, search, create/edit)?"
type textarea "Hi there! [use client's name if found] [use one of the most relevant hook and a…"
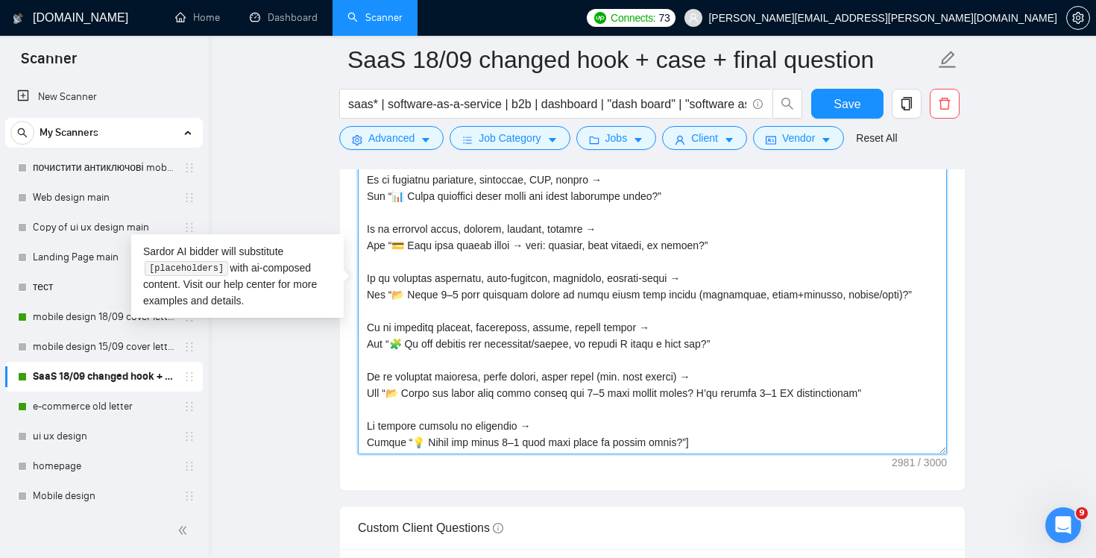
scroll to position [905, 0]
